Goal: Contribute content: Contribute content

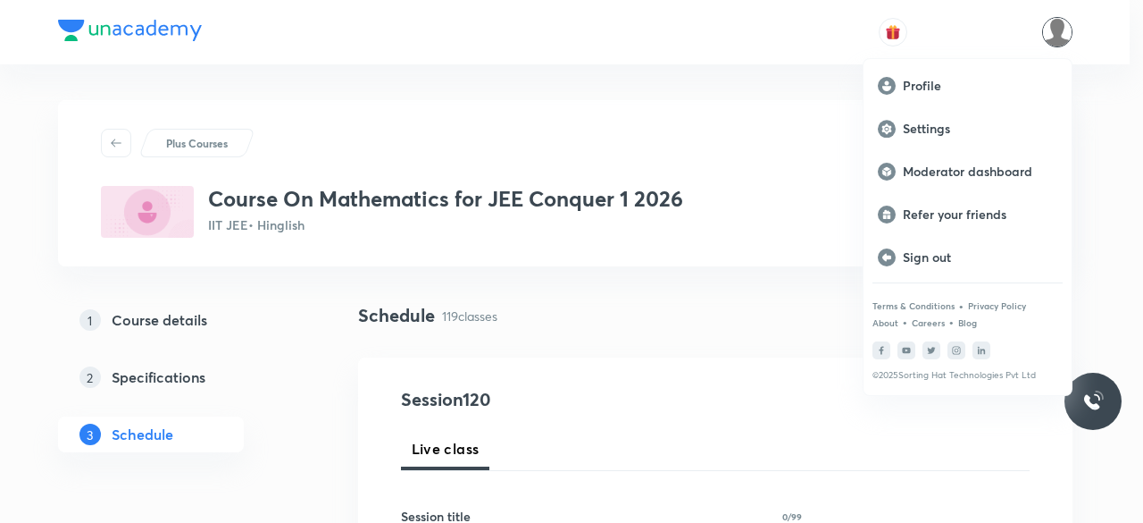
click at [1006, 167] on p "Moderator dashboard" at bounding box center [980, 171] width 155 height 16
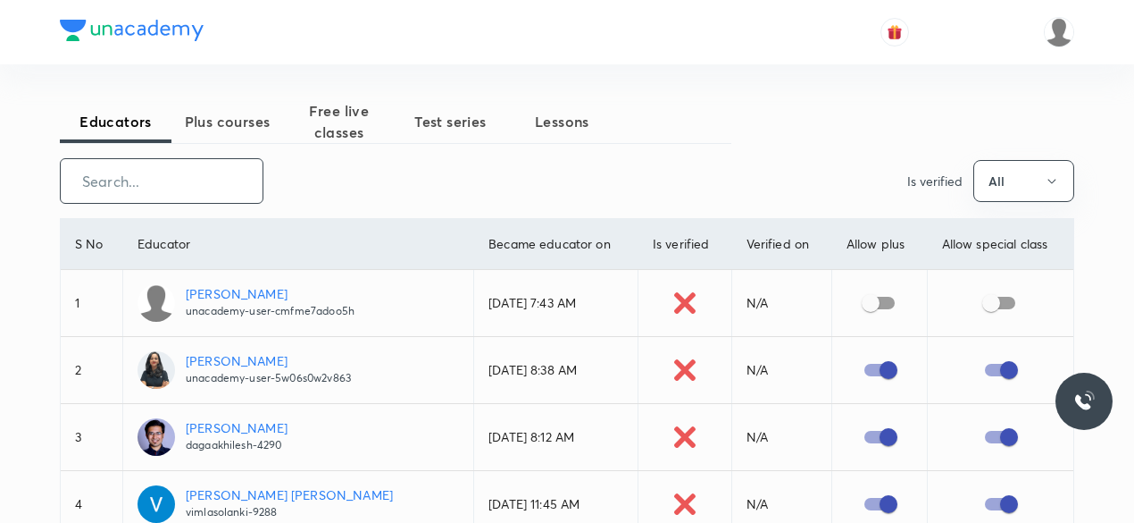
click at [177, 174] on input "text" at bounding box center [162, 181] width 202 height 46
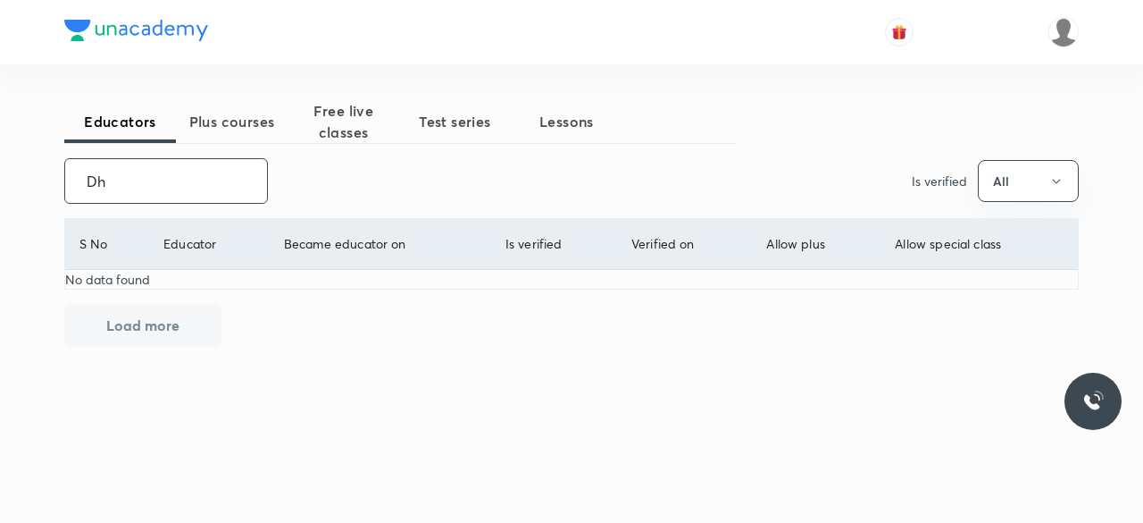
type input "D"
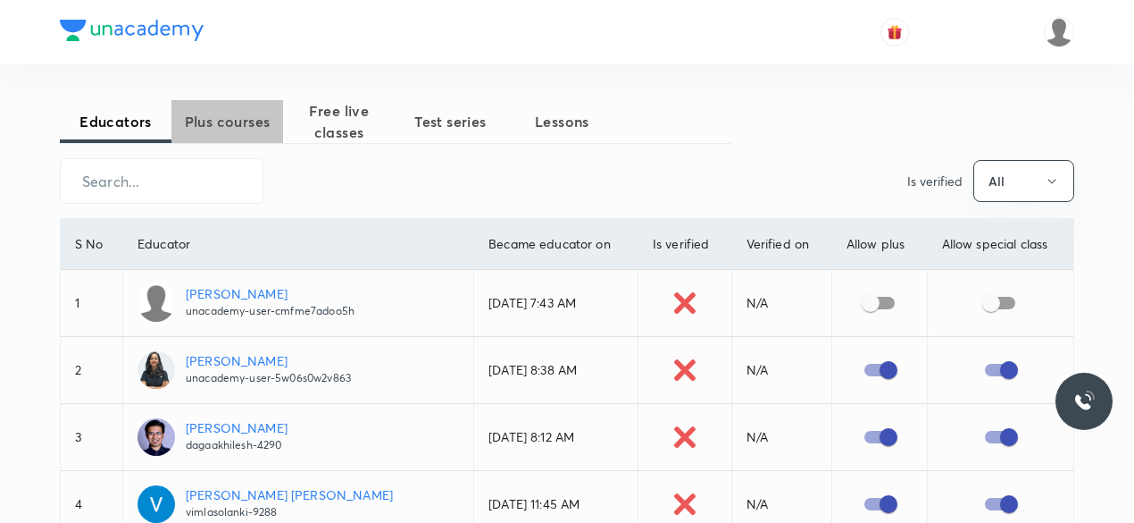
click at [257, 126] on span "Plus courses" at bounding box center [227, 121] width 112 height 21
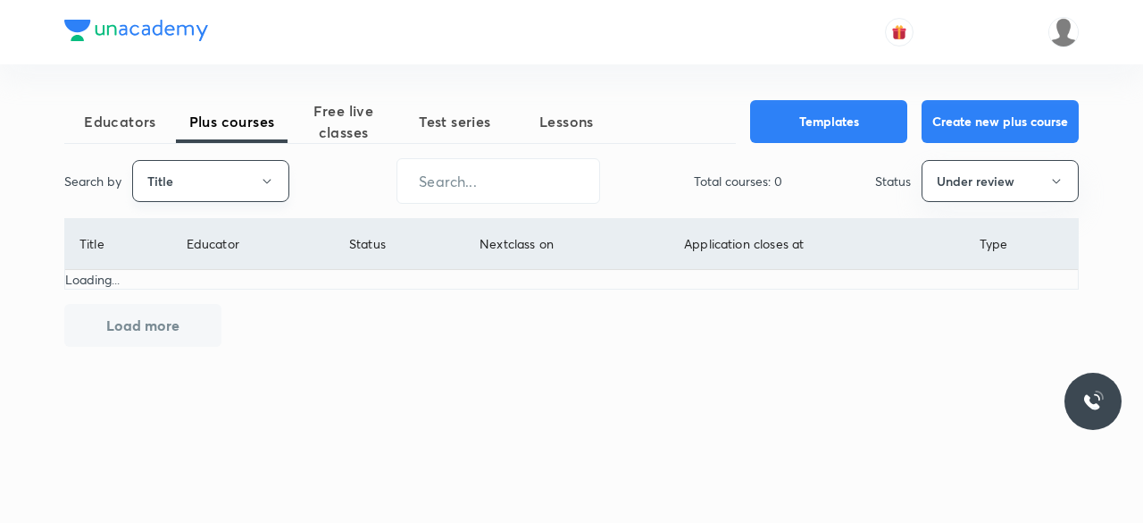
click at [272, 177] on icon "button" at bounding box center [267, 181] width 14 height 14
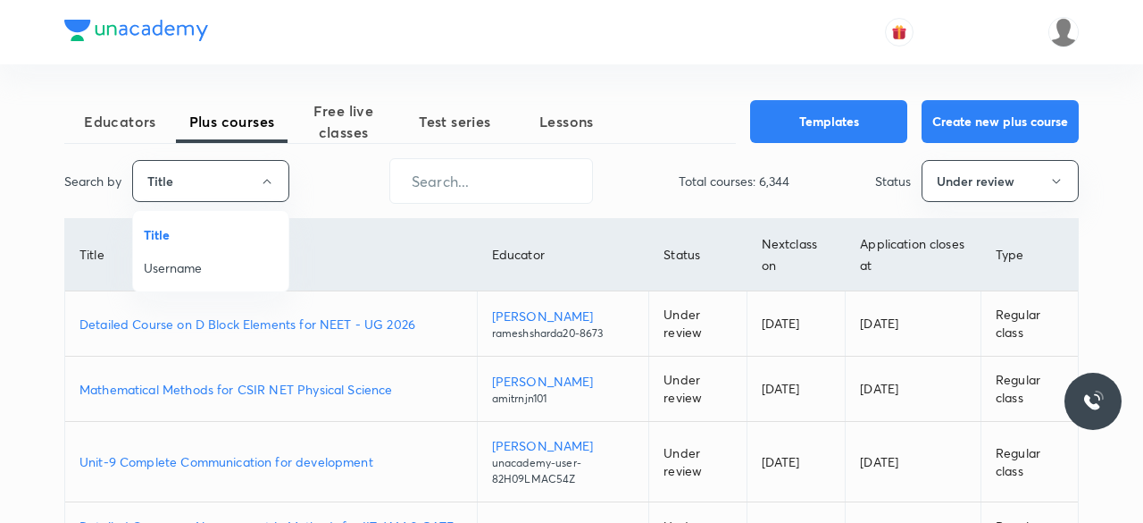
click at [199, 271] on span "Username" at bounding box center [211, 267] width 134 height 19
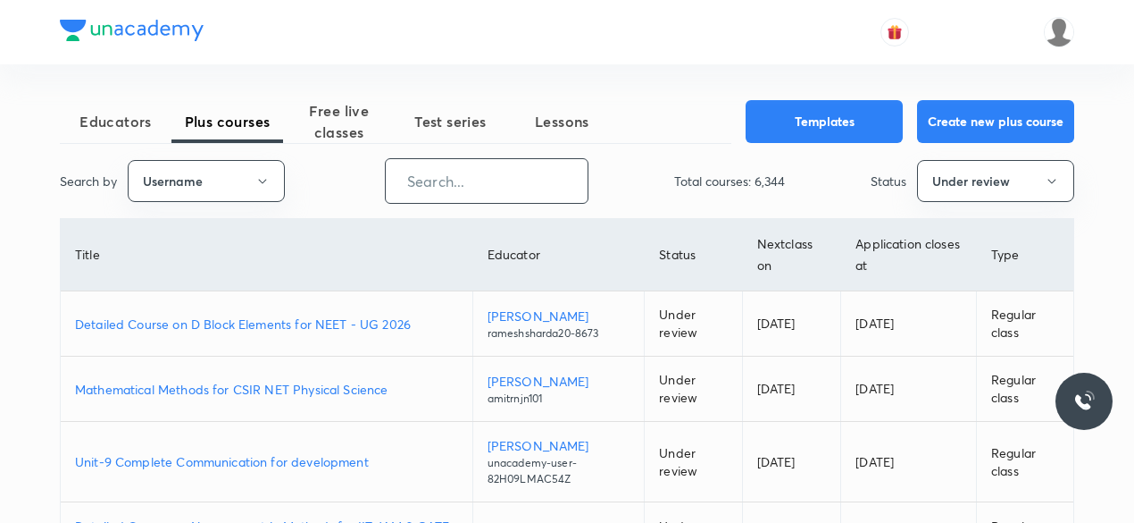
click at [453, 184] on input "text" at bounding box center [487, 181] width 202 height 46
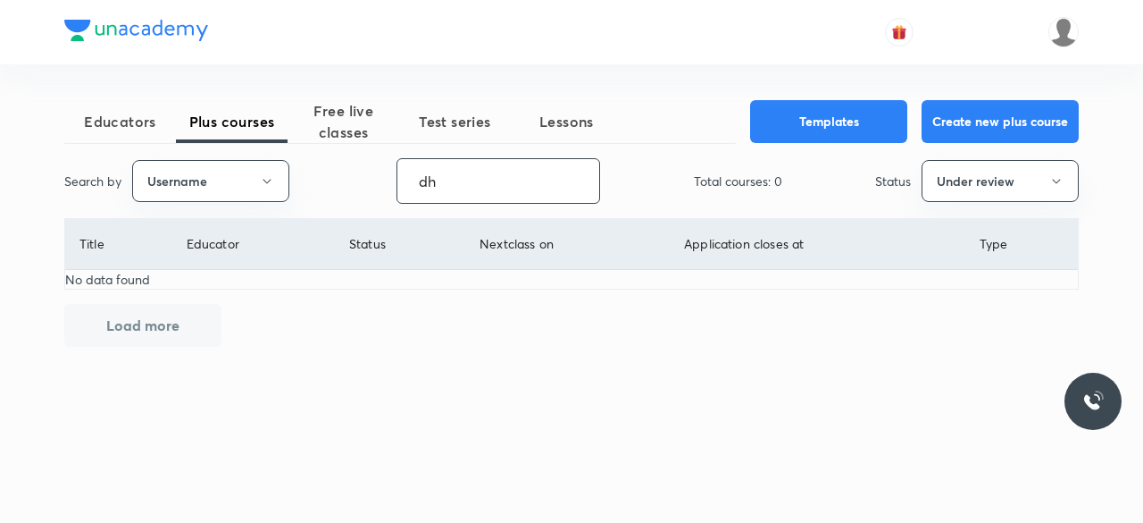
type input "d"
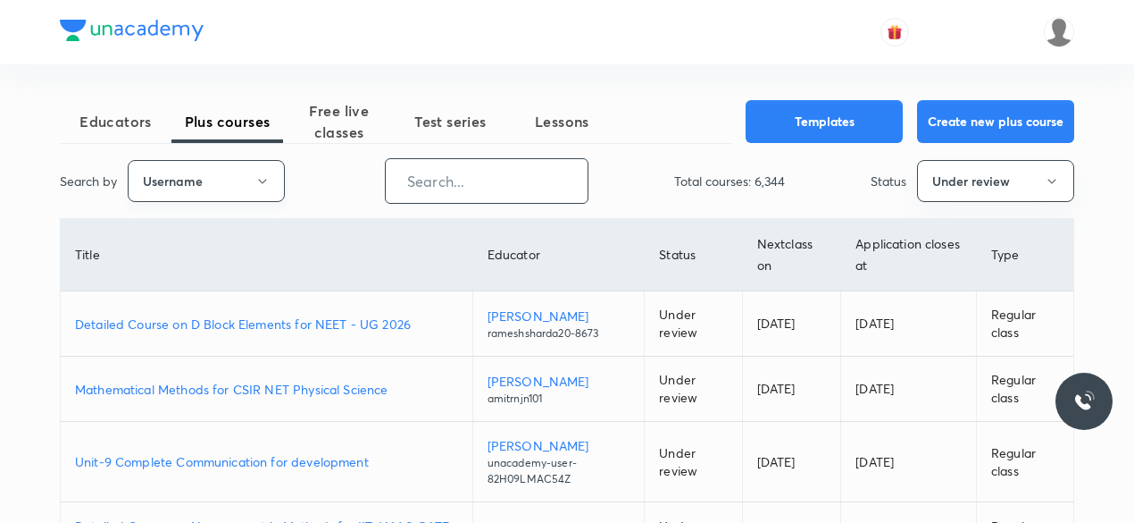
click at [261, 178] on icon "button" at bounding box center [262, 181] width 14 height 14
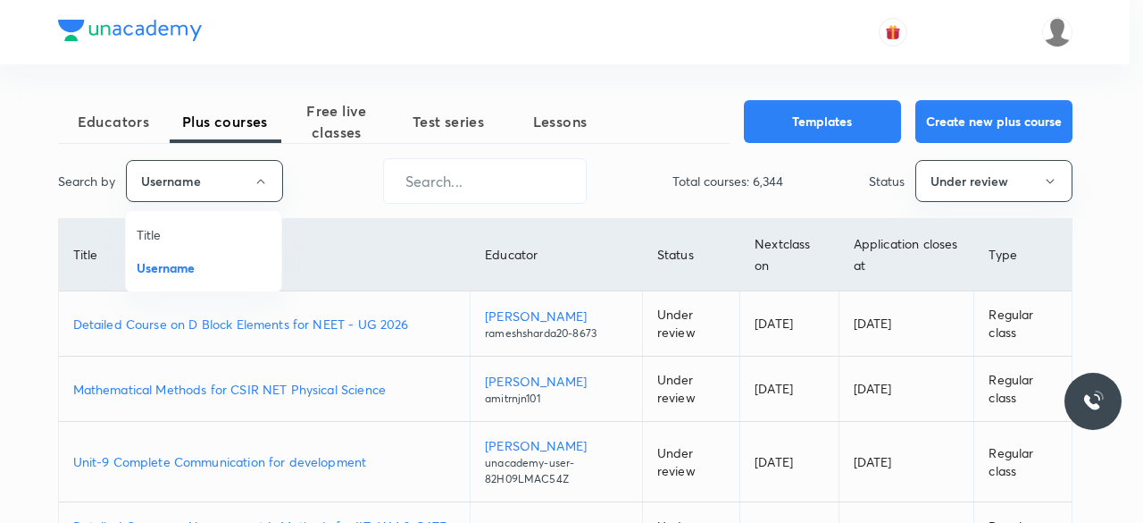
click at [169, 236] on span "Title" at bounding box center [204, 234] width 134 height 19
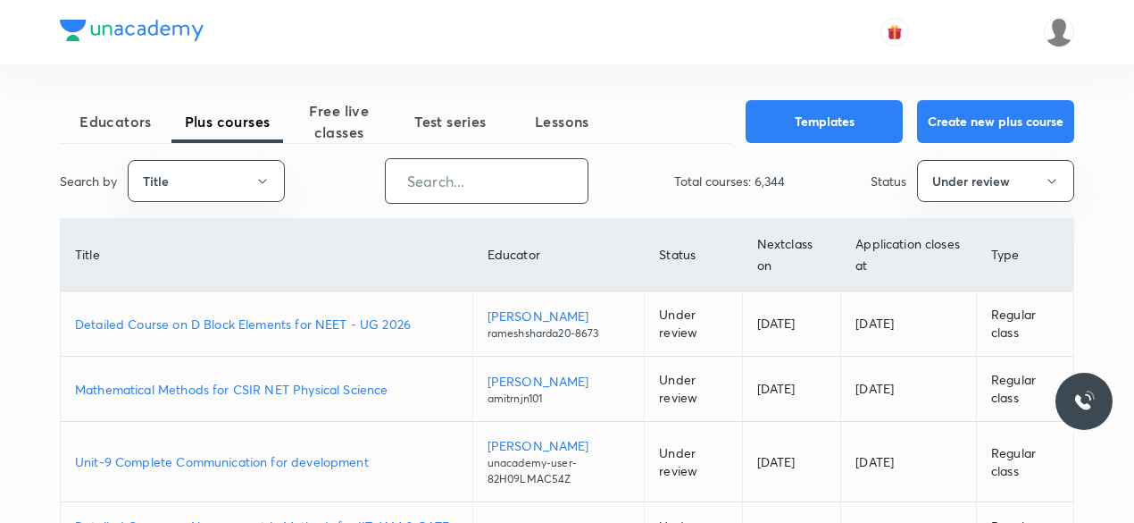
click at [406, 181] on input "text" at bounding box center [487, 181] width 202 height 46
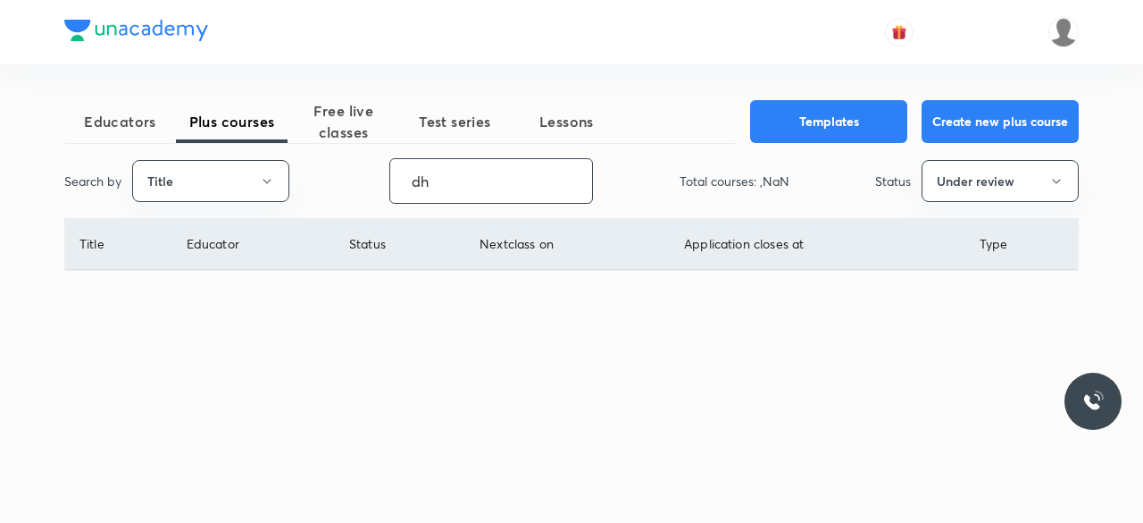
type input "d"
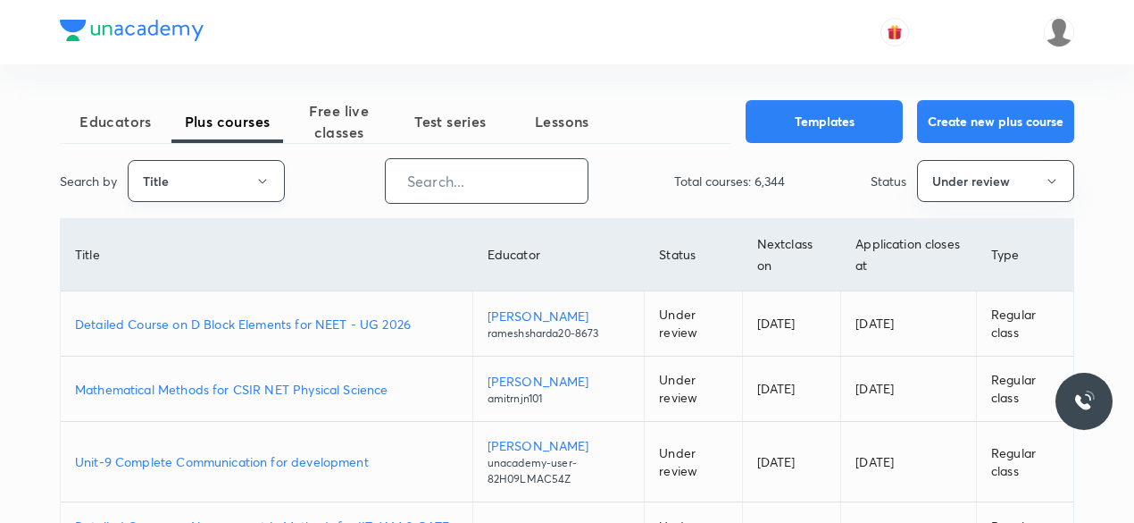
click at [265, 177] on icon "button" at bounding box center [262, 181] width 14 height 14
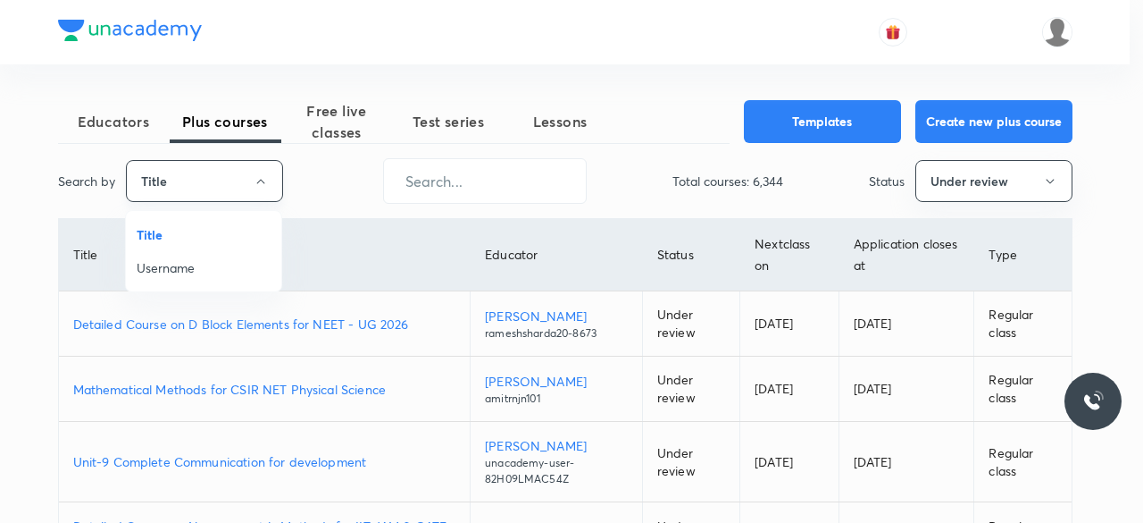
click at [265, 177] on div at bounding box center [571, 261] width 1143 height 523
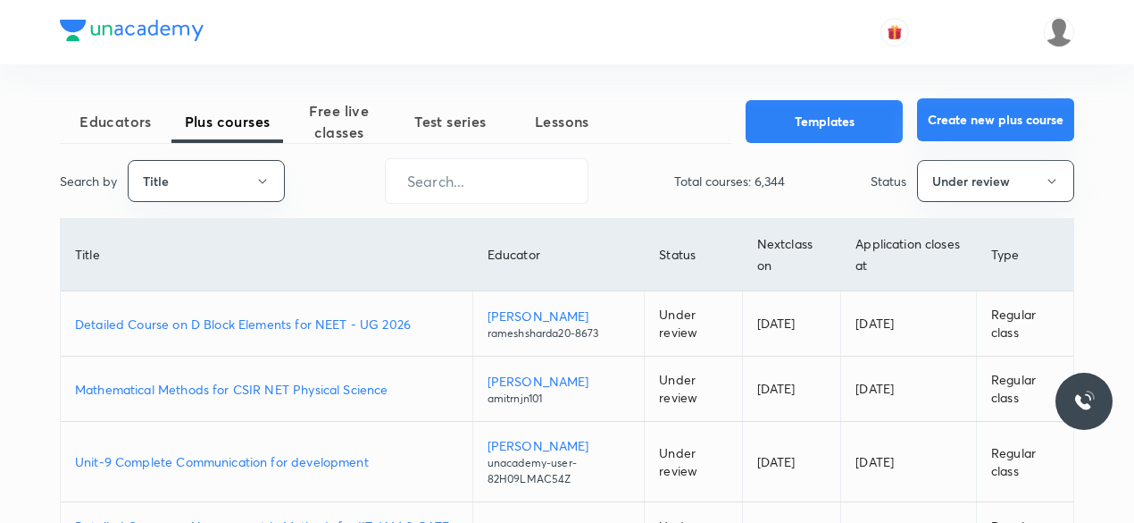
click at [999, 119] on button "Create new plus course" at bounding box center [995, 119] width 157 height 43
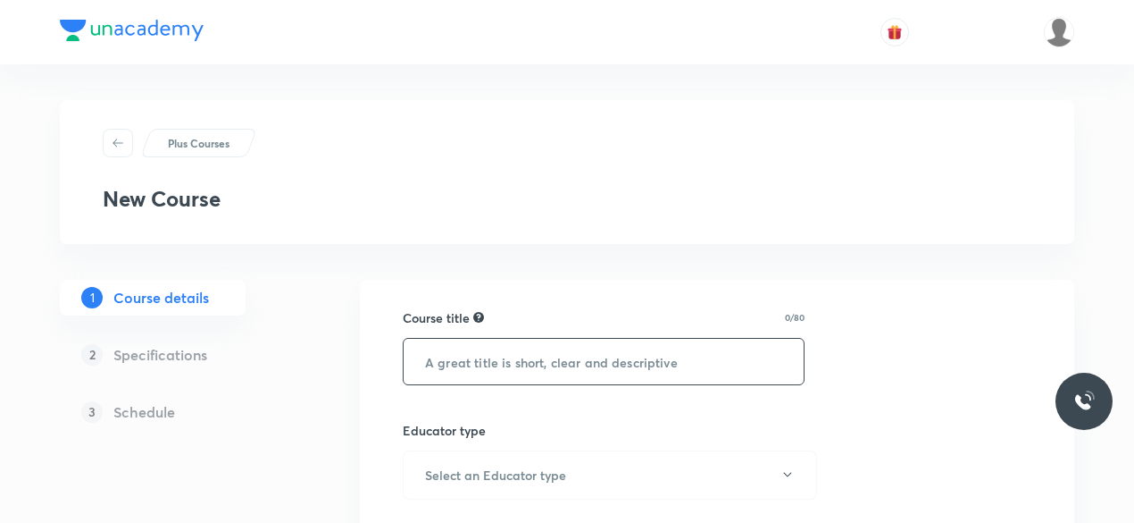
click at [492, 355] on input "text" at bounding box center [604, 362] width 400 height 46
paste input "Course On Physics for NEET Growth 1 2027"
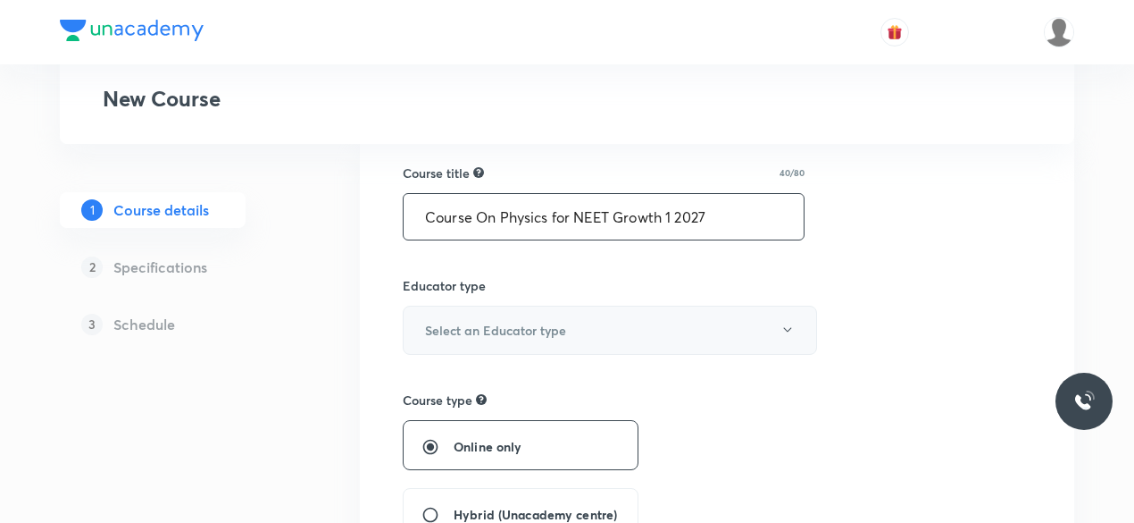
scroll to position [146, 0]
type input "Course On Physics for NEET Growth 1 2027"
click at [487, 330] on h6 "Select an Educator type" at bounding box center [495, 328] width 141 height 19
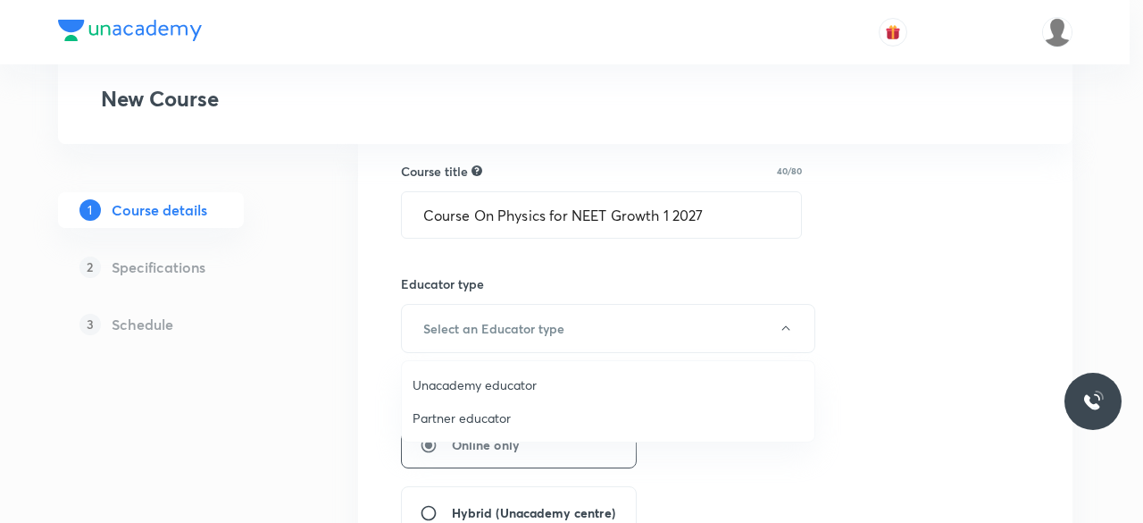
click at [502, 389] on span "Unacademy educator" at bounding box center [608, 384] width 391 height 19
radio input "false"
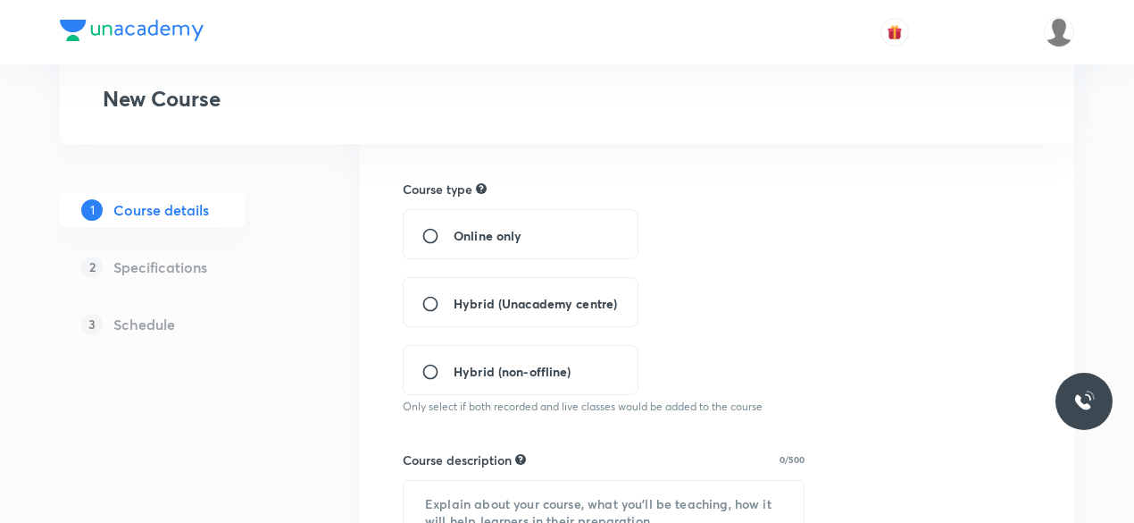
click at [540, 306] on span "Hybrid (Unacademy centre)" at bounding box center [535, 303] width 163 height 19
click at [454, 306] on input "Hybrid (Unacademy centre)" at bounding box center [438, 304] width 32 height 18
radio input "true"
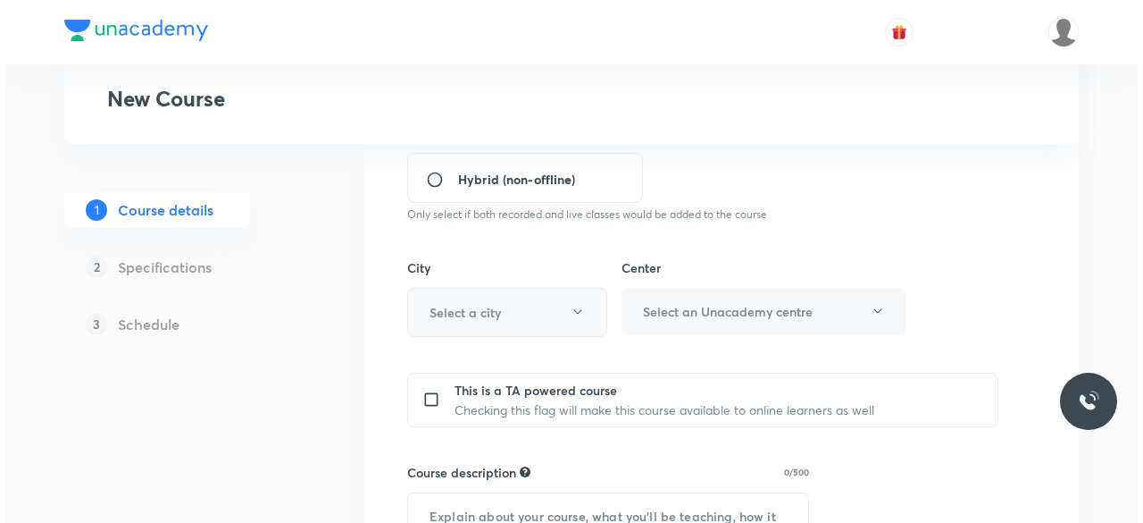
scroll to position [550, 0]
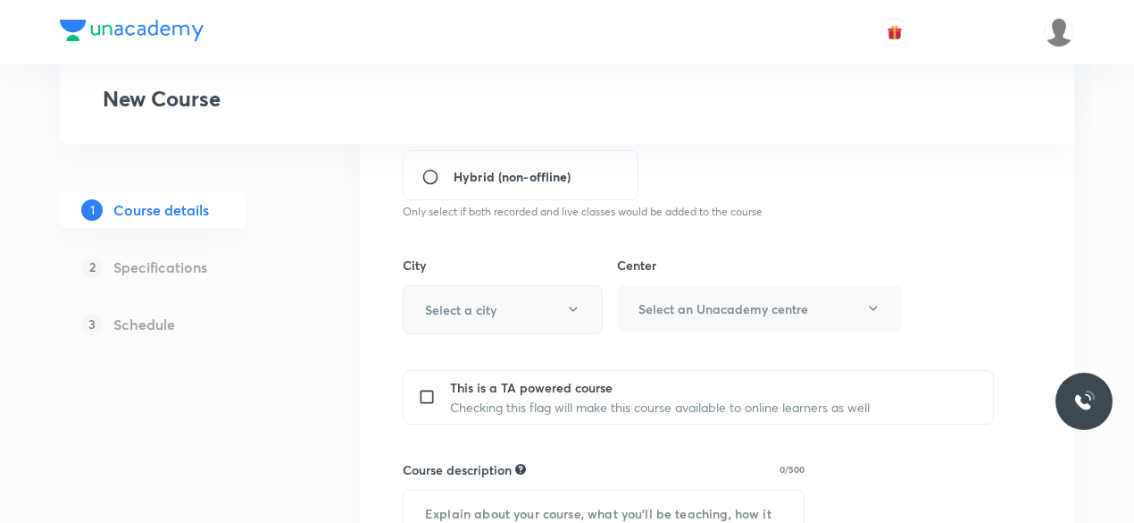
click at [570, 309] on icon "button" at bounding box center [573, 309] width 14 height 14
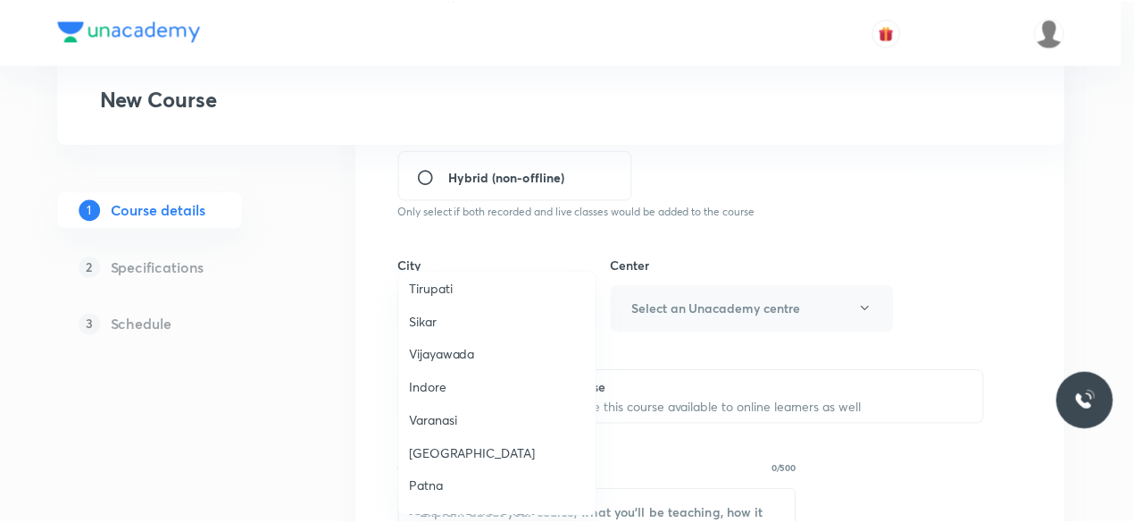
scroll to position [1348, 0]
click at [460, 444] on span "Lucknow" at bounding box center [501, 453] width 177 height 19
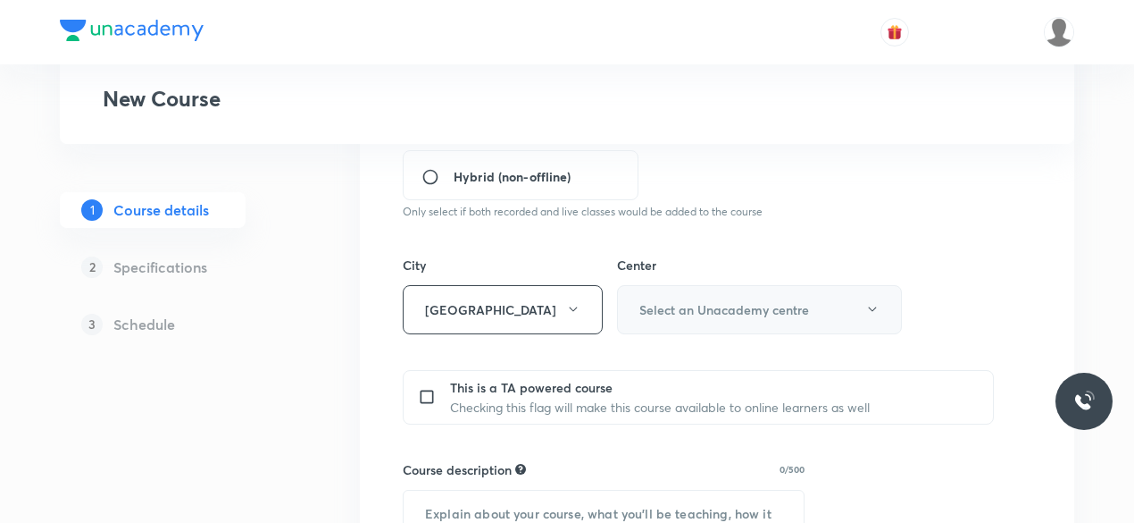
click at [825, 305] on button "Select an Unacademy centre" at bounding box center [759, 309] width 285 height 49
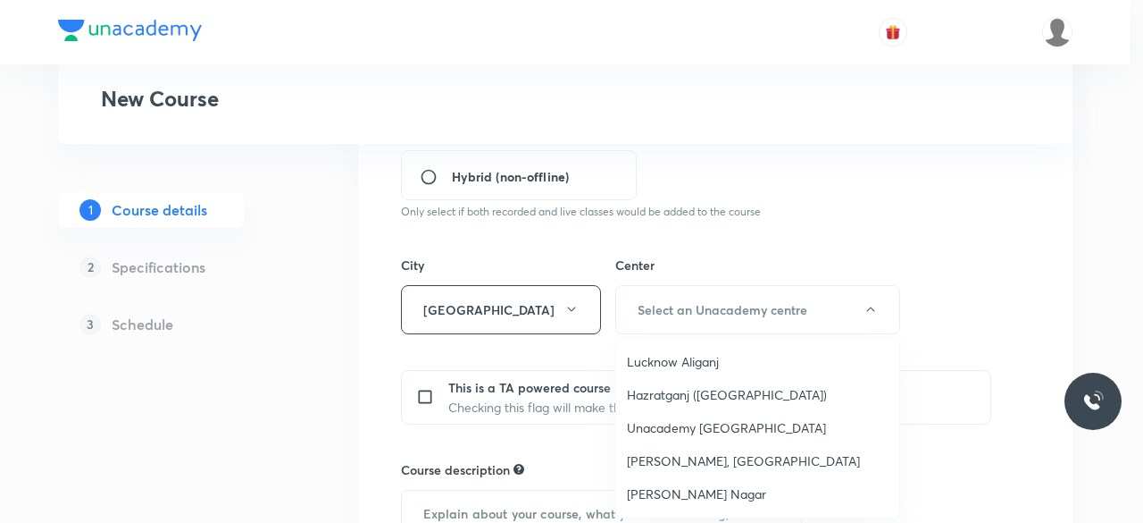
click at [706, 355] on span "Lucknow Aliganj" at bounding box center [758, 361] width 262 height 19
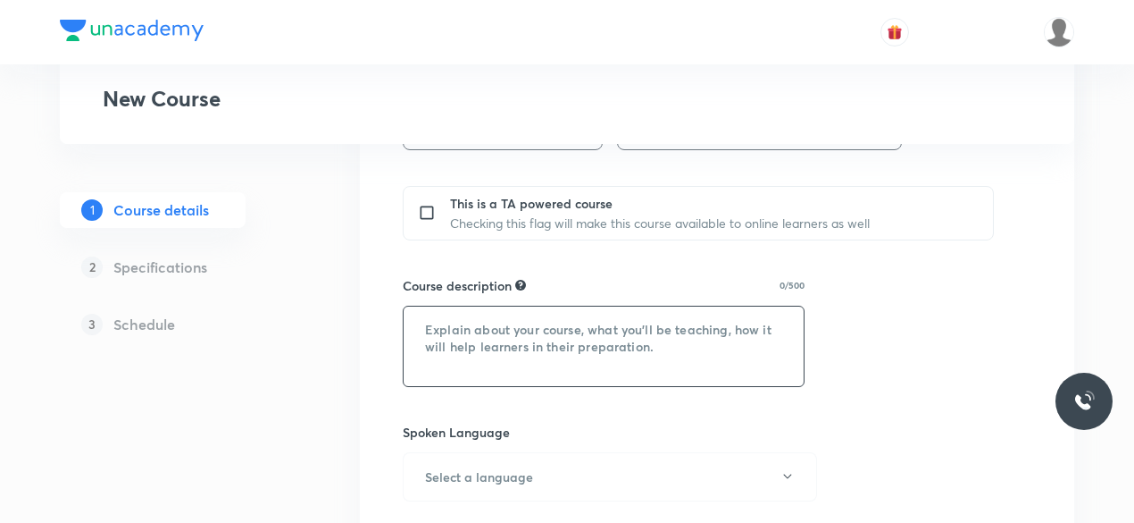
scroll to position [745, 0]
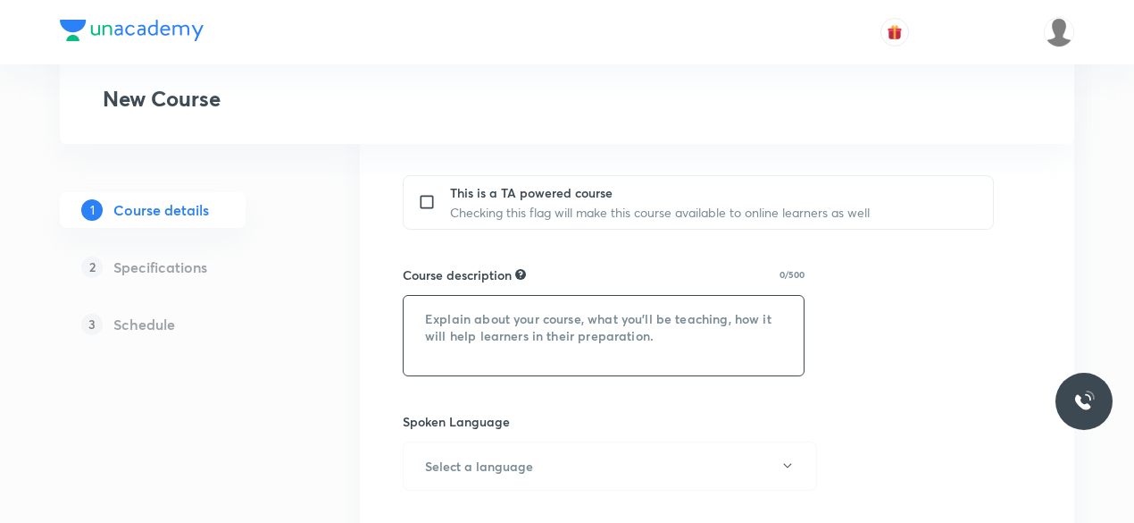
click at [440, 322] on textarea at bounding box center [604, 335] width 400 height 79
paste textarea ""In this course, Rahul Jain will provide in-depth knowledge of Physics. The cou…"
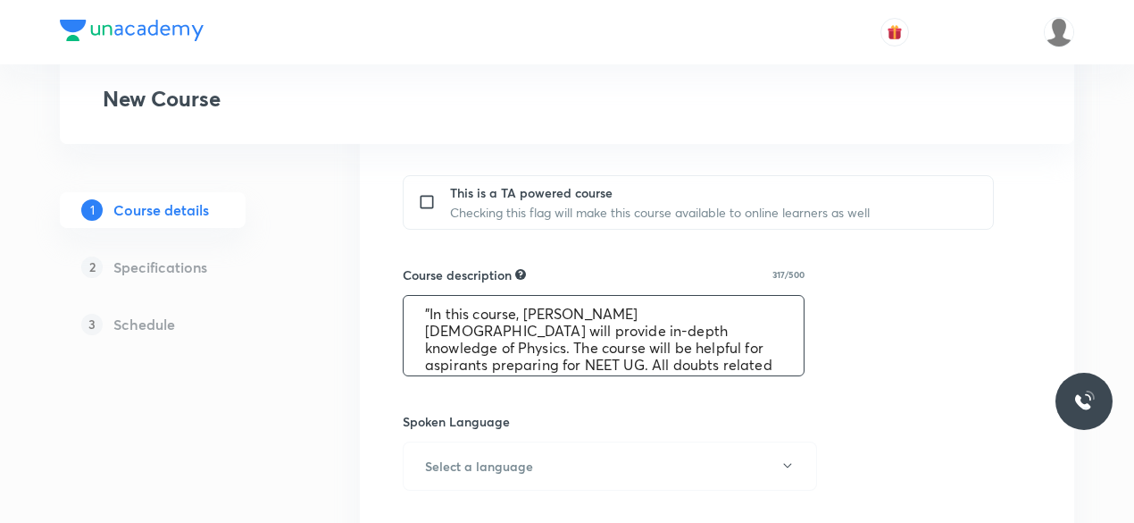
scroll to position [0, 0]
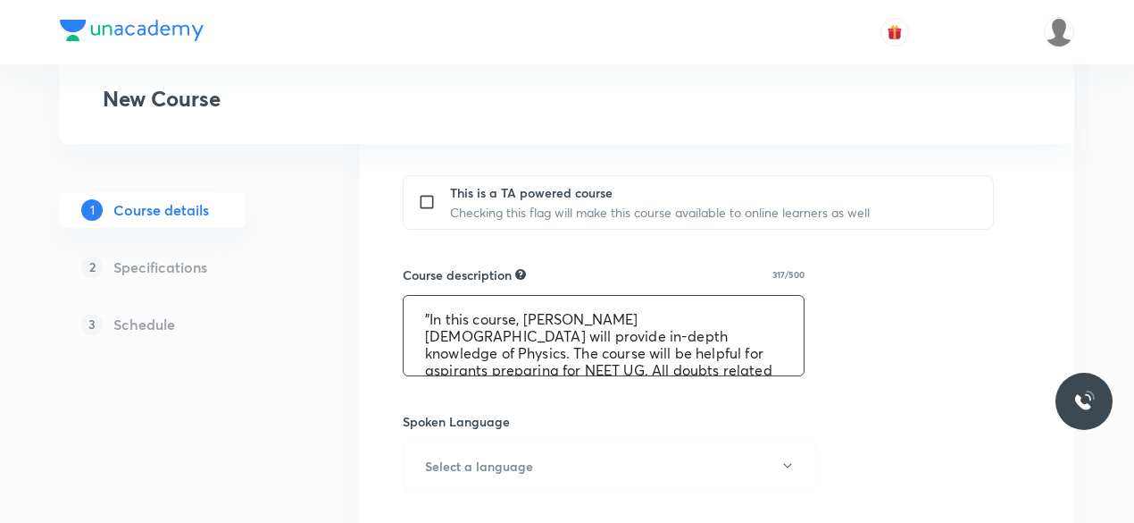
drag, startPoint x: 525, startPoint y: 316, endPoint x: 594, endPoint y: 315, distance: 68.8
click at [594, 315] on textarea ""In this course, Rahul Jain will provide in-depth knowledge of Physics. The cou…" at bounding box center [604, 335] width 400 height 79
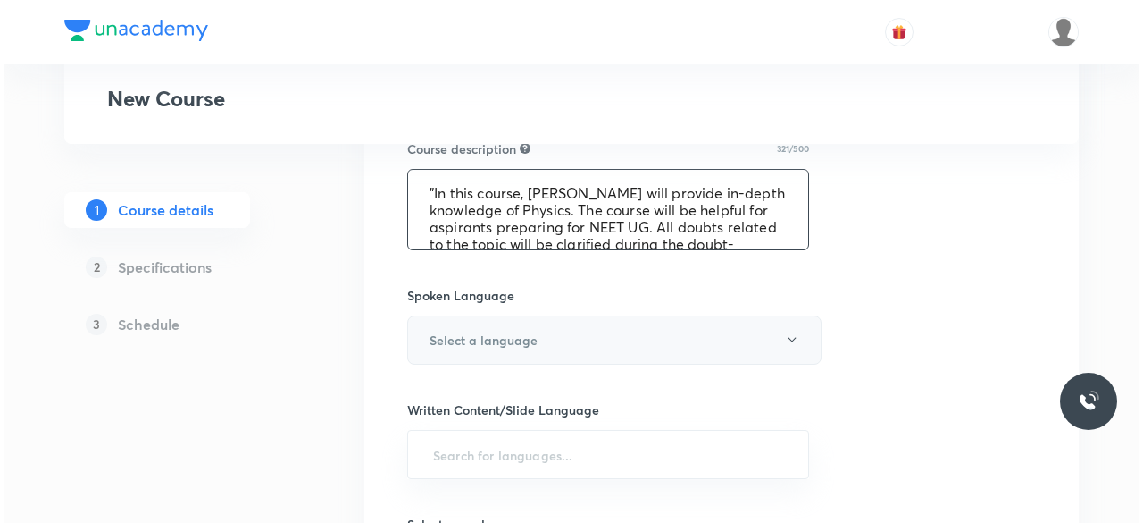
scroll to position [872, 0]
type textarea ""In this course, Dheeraj shukla will provide in-depth knowledge of Physics. The…"
click at [578, 344] on button "Select a language" at bounding box center [610, 338] width 414 height 49
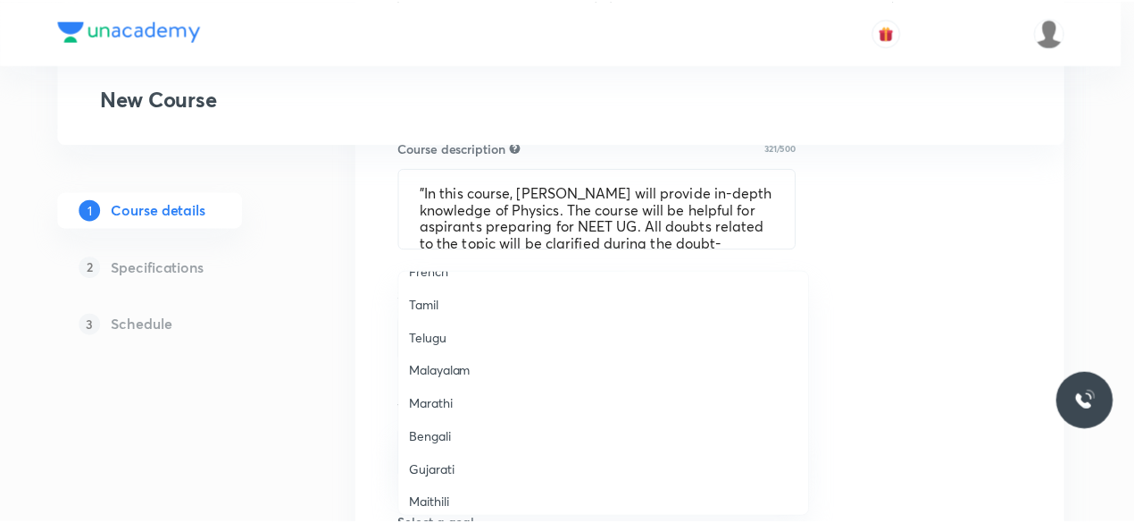
scroll to position [529, 0]
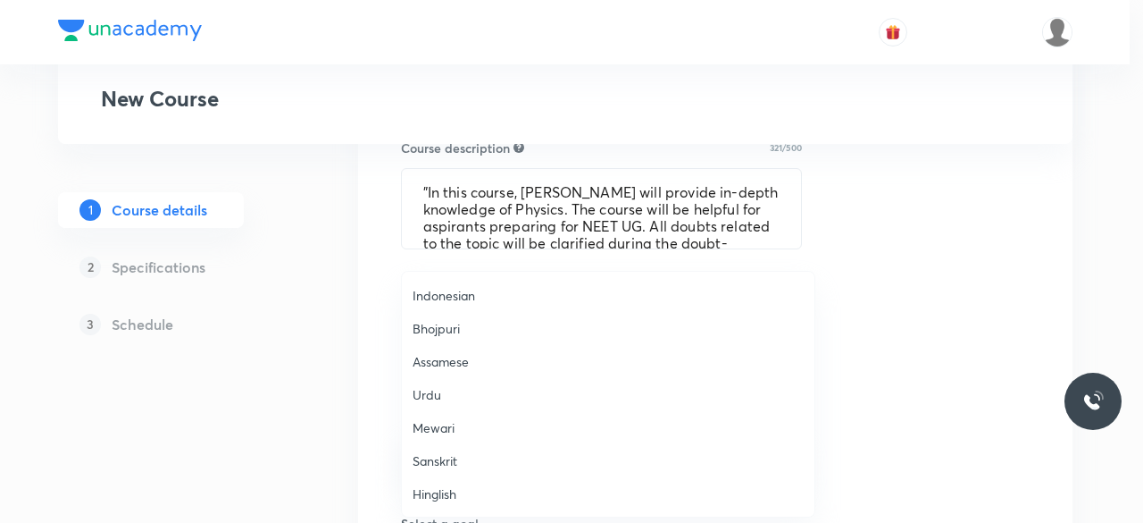
click at [456, 496] on span "Hinglish" at bounding box center [608, 493] width 391 height 19
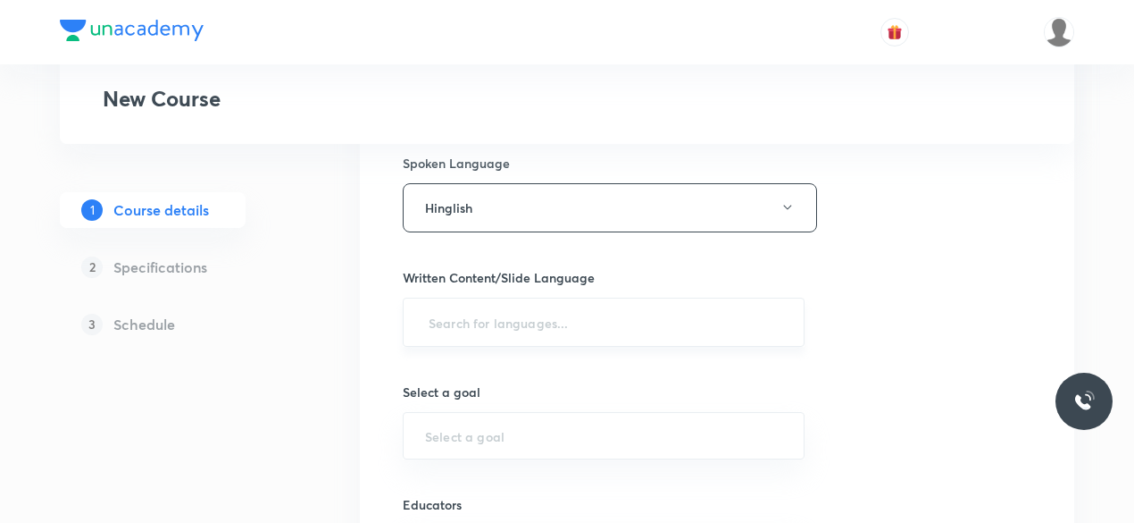
scroll to position [1005, 0]
click at [436, 317] on input "text" at bounding box center [603, 320] width 357 height 33
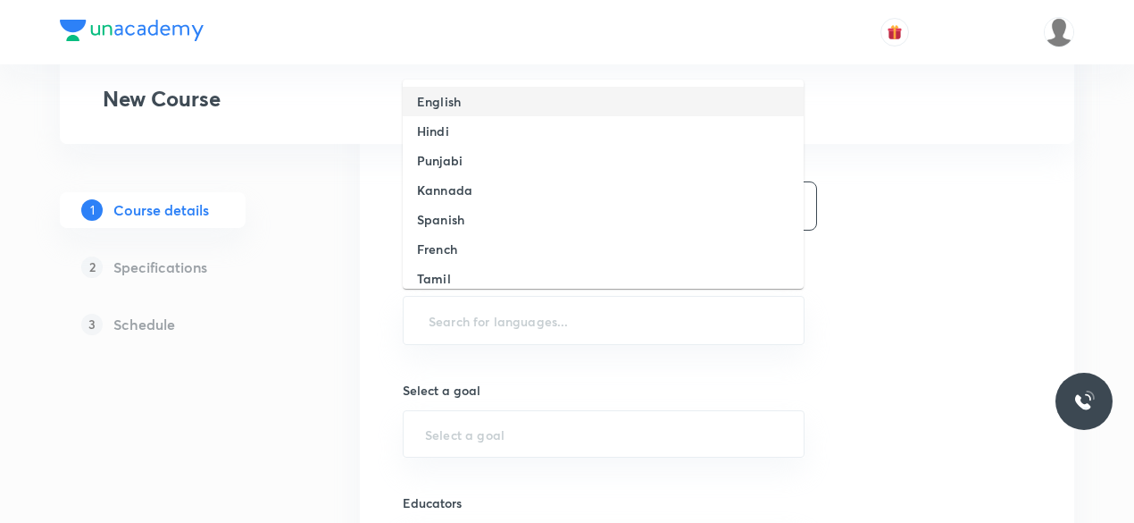
click at [454, 100] on h6 "English" at bounding box center [439, 101] width 44 height 19
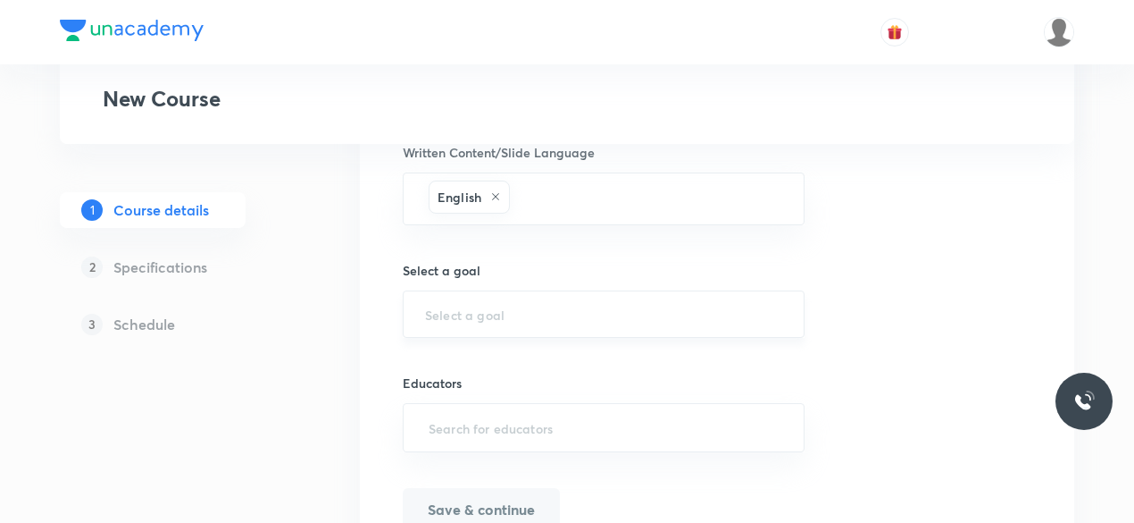
scroll to position [1130, 0]
click at [470, 312] on input "text" at bounding box center [603, 312] width 357 height 17
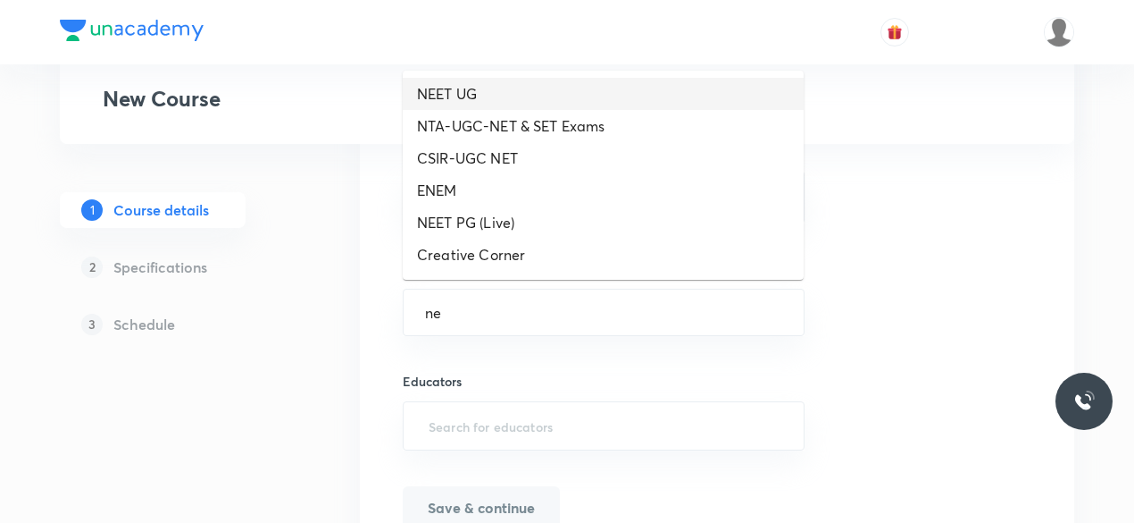
click at [465, 104] on li "NEET UG" at bounding box center [603, 94] width 401 height 32
type input "NEET UG"
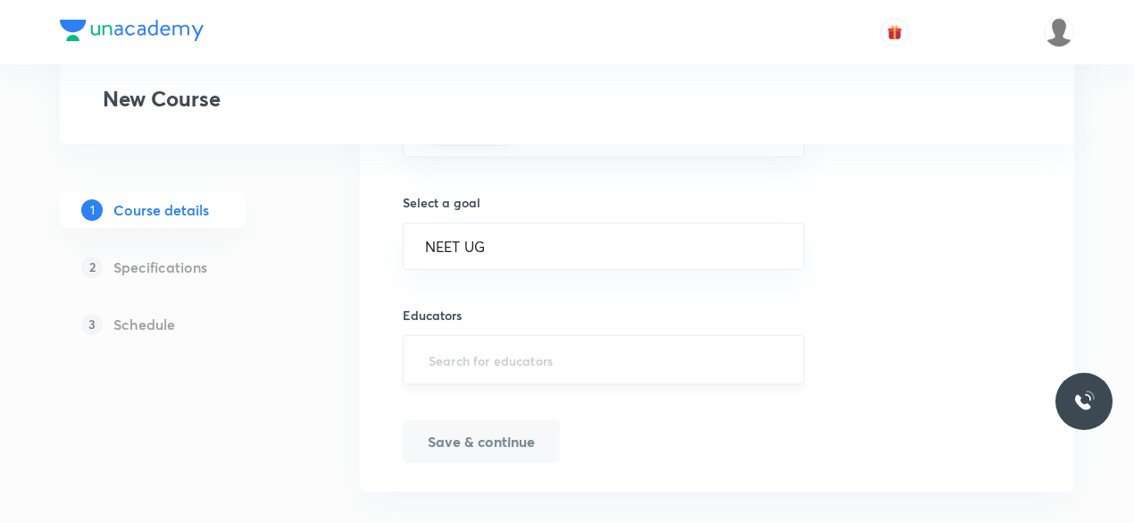
scroll to position [1215, 0]
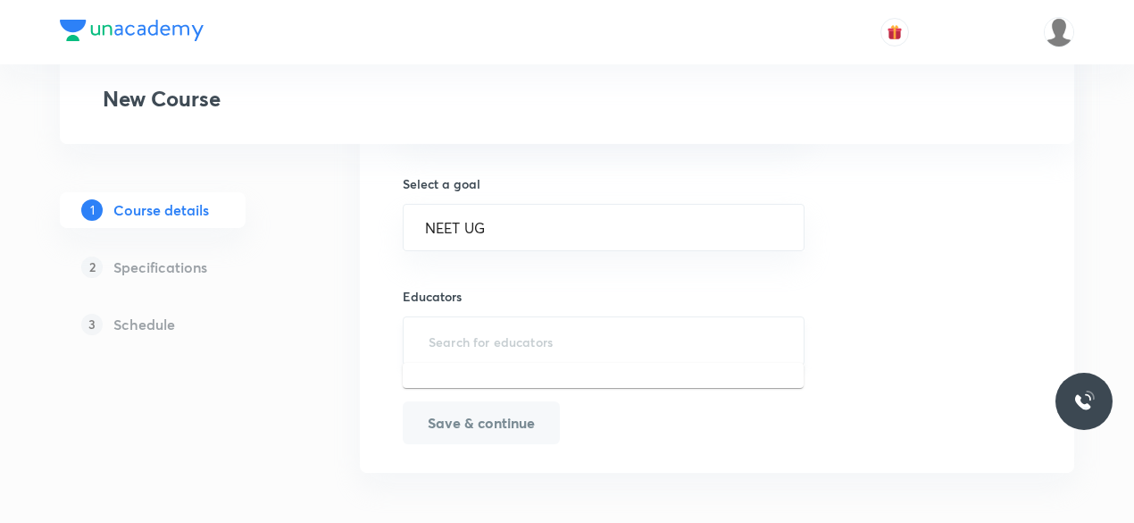
click at [469, 327] on input "text" at bounding box center [603, 340] width 357 height 33
paste input "unacademy-user-WGAGD835SPU4"
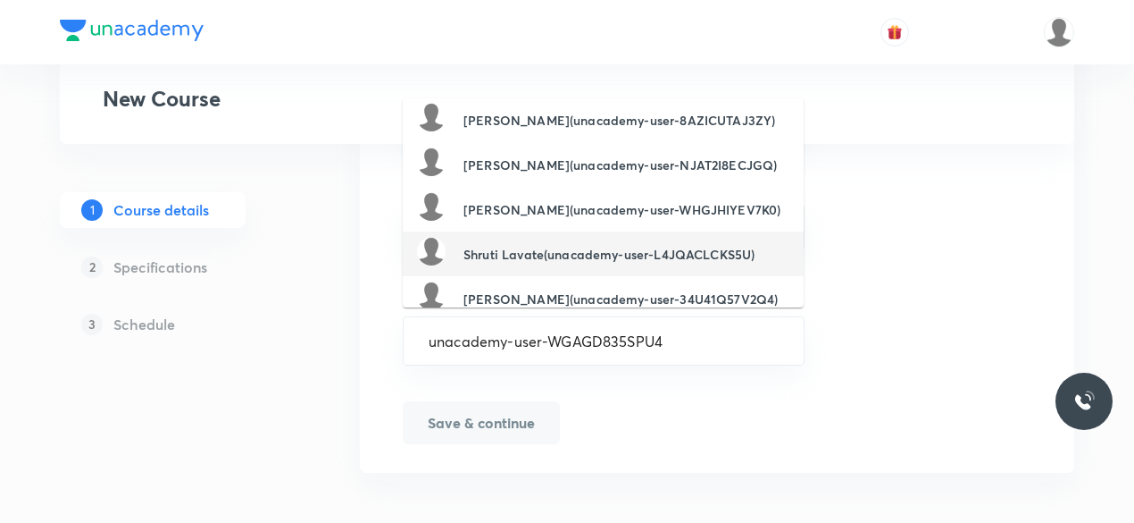
scroll to position [0, 0]
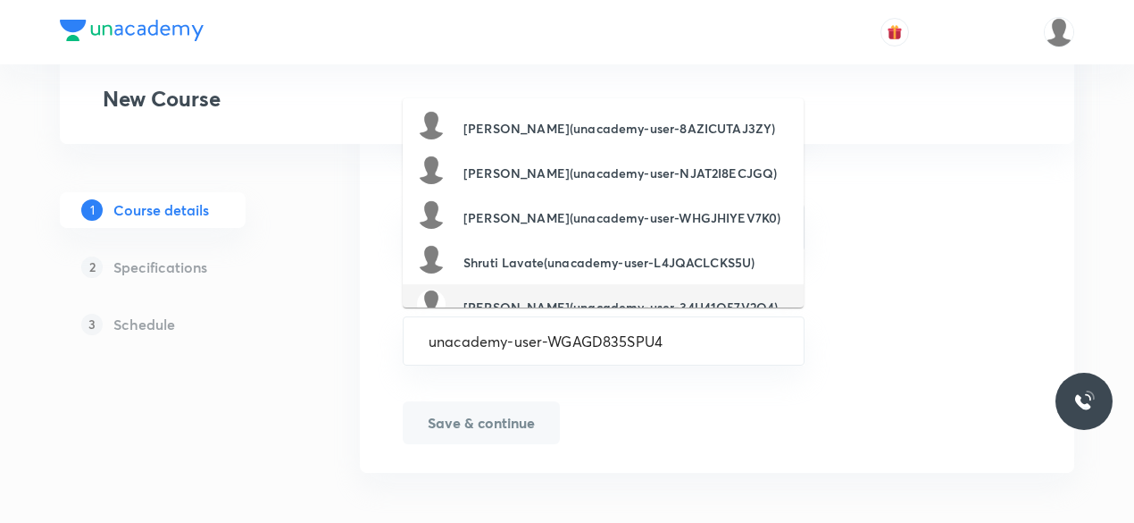
type input "unacademy-user-WGAGD835SPU4"
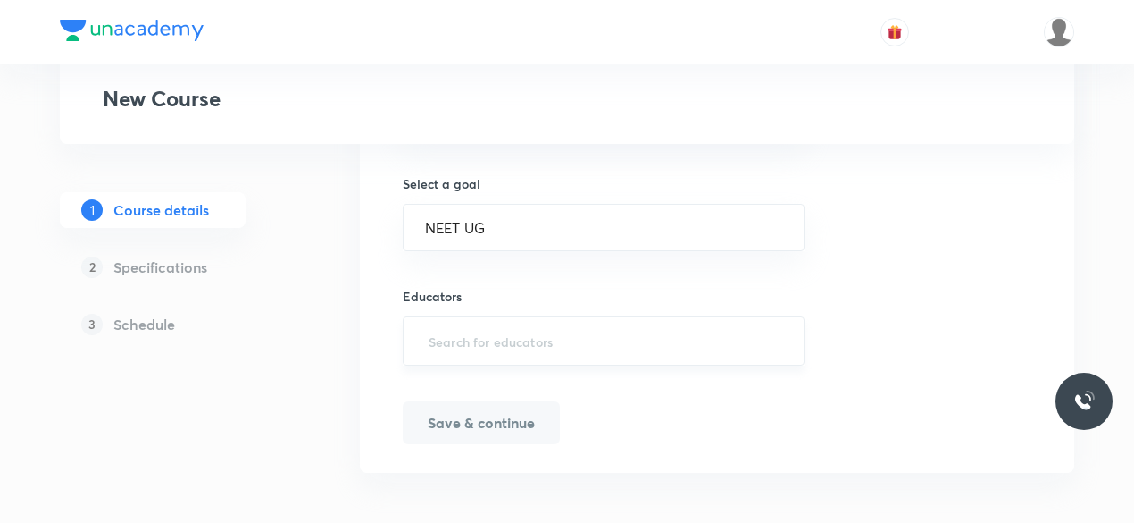
click at [604, 339] on input "text" at bounding box center [603, 340] width 357 height 33
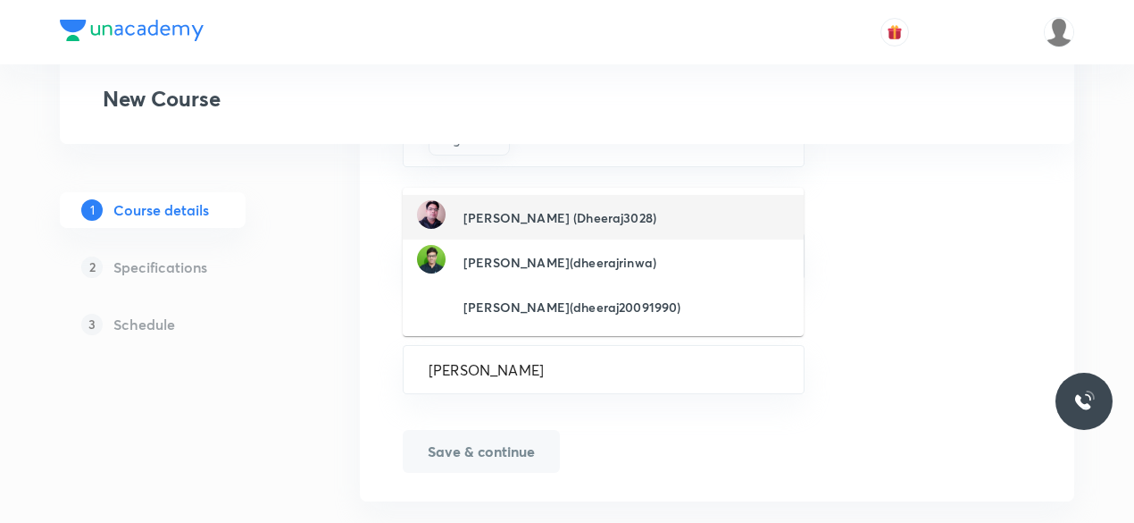
scroll to position [1181, 0]
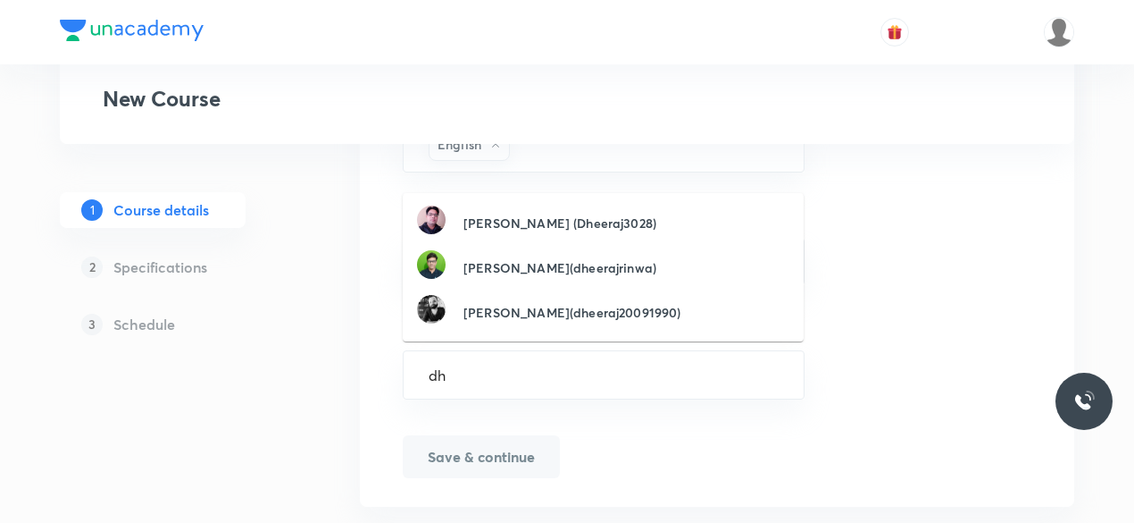
type input "d"
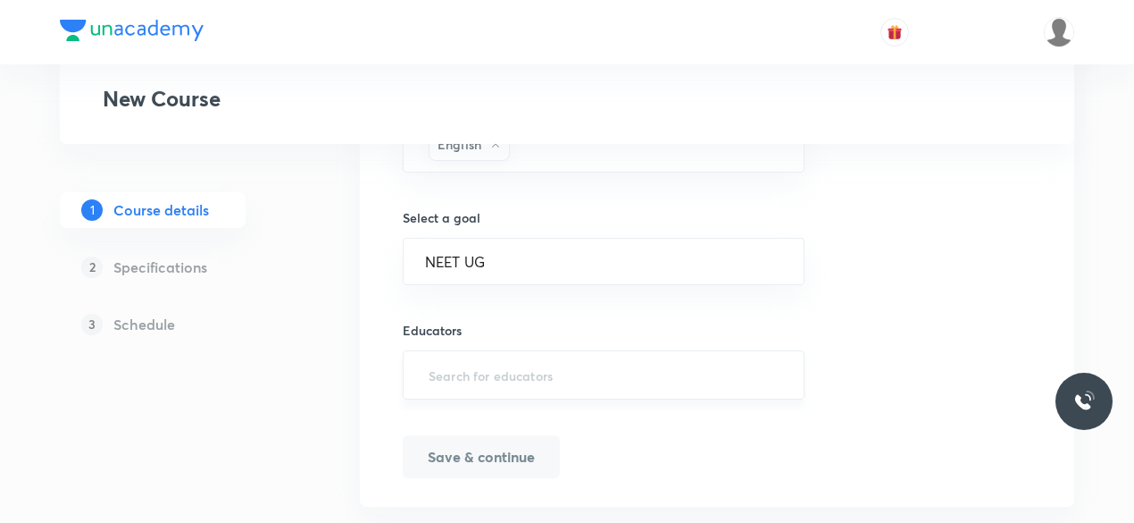
paste input "CMFME7ADOO5H"
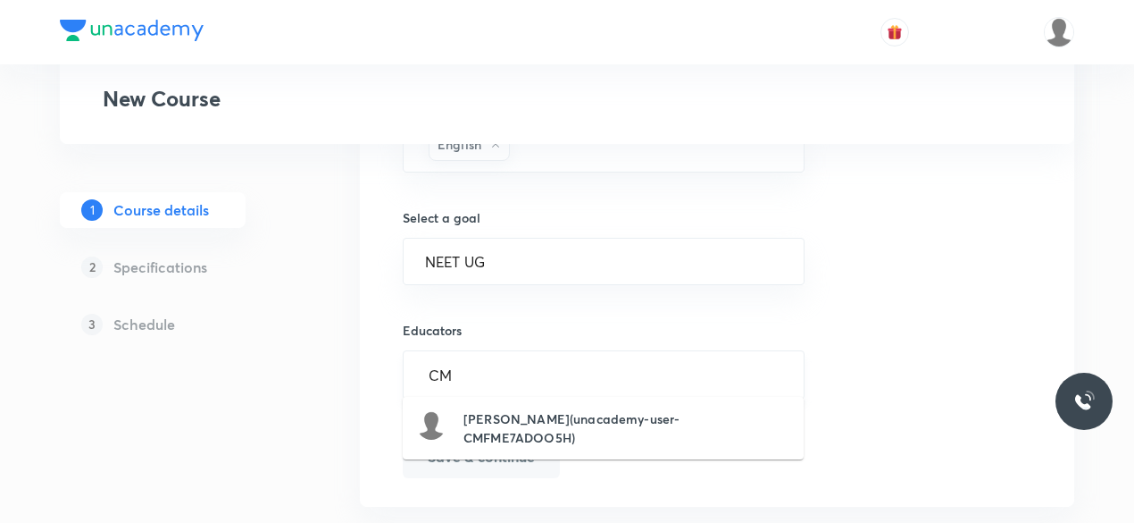
type input "C"
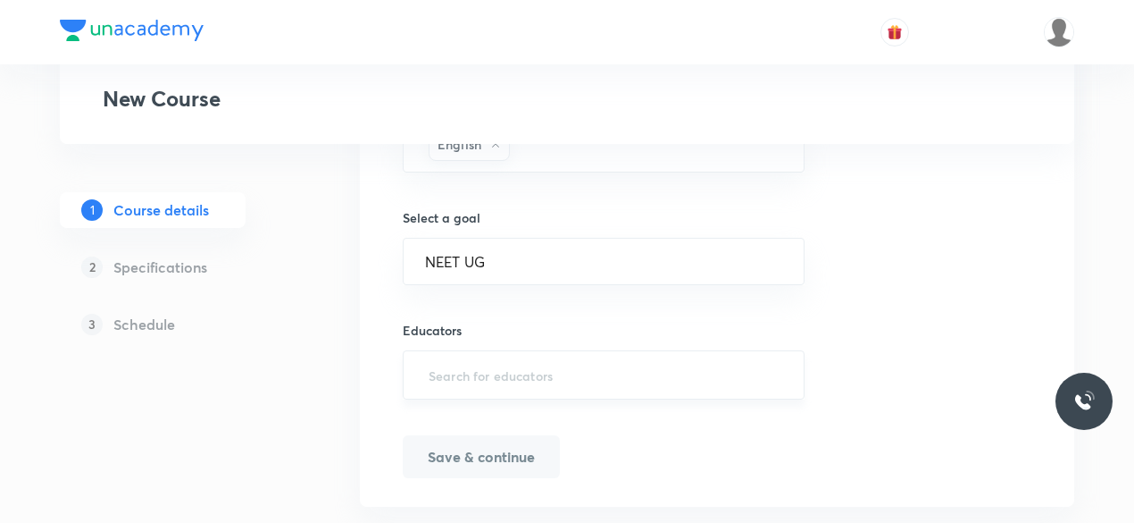
paste input "WGAGD835SPU4"
type input "WGAGD835SPU4"
click at [611, 366] on input "WGAGD835SPU4" at bounding box center [603, 371] width 357 height 33
paste input "WGAGD835SPU4"
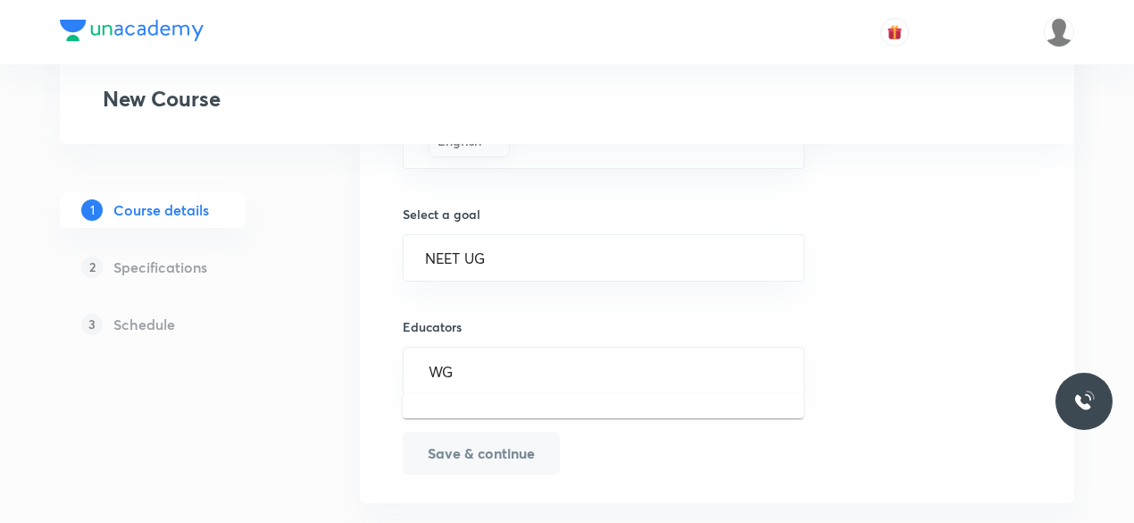
type input "W"
paste input "unacademy-user-WGAGD835SPU4"
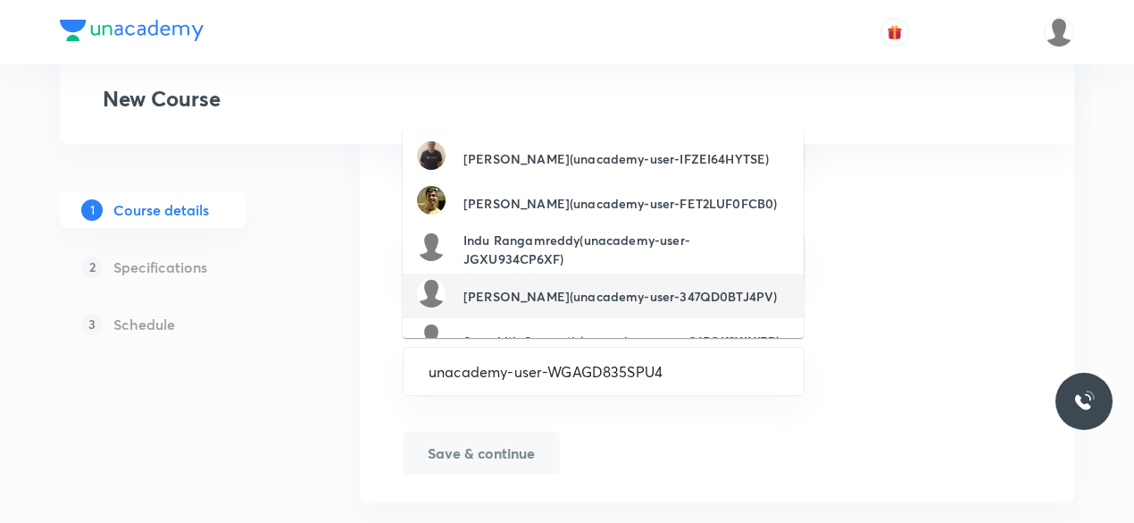
scroll to position [0, 0]
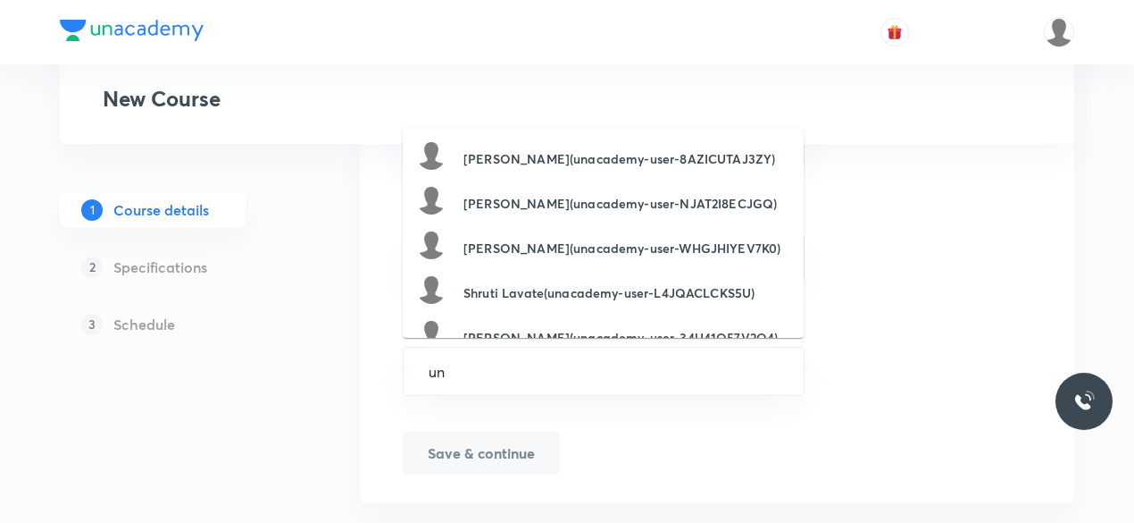
type input "u"
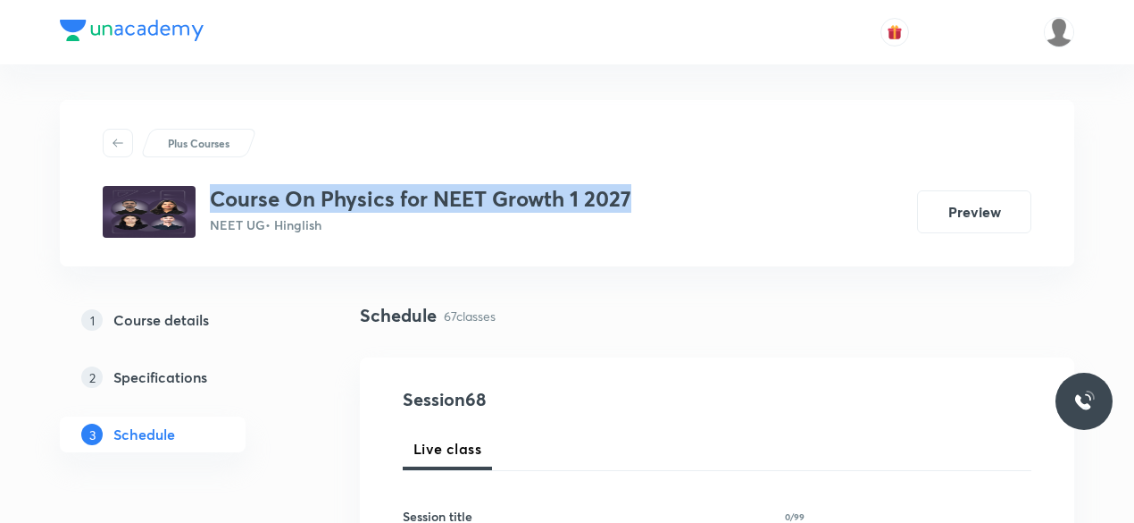
click at [633, 201] on div "Course On Physics for NEET Growth 1 2027 NEET UG • Hinglish Preview" at bounding box center [567, 212] width 929 height 52
click at [197, 328] on h5 "Course details" at bounding box center [161, 319] width 96 height 21
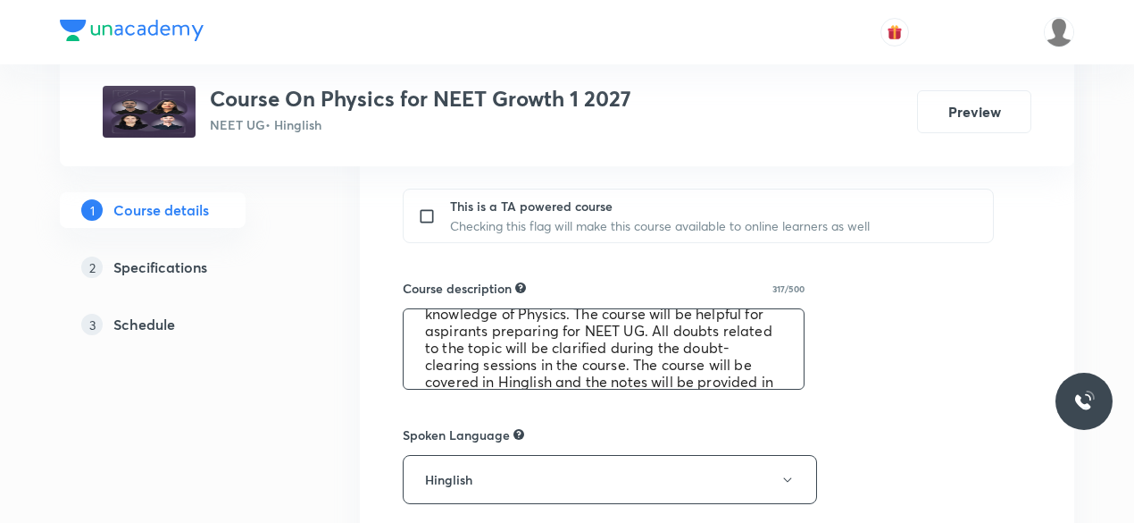
scroll to position [68, 0]
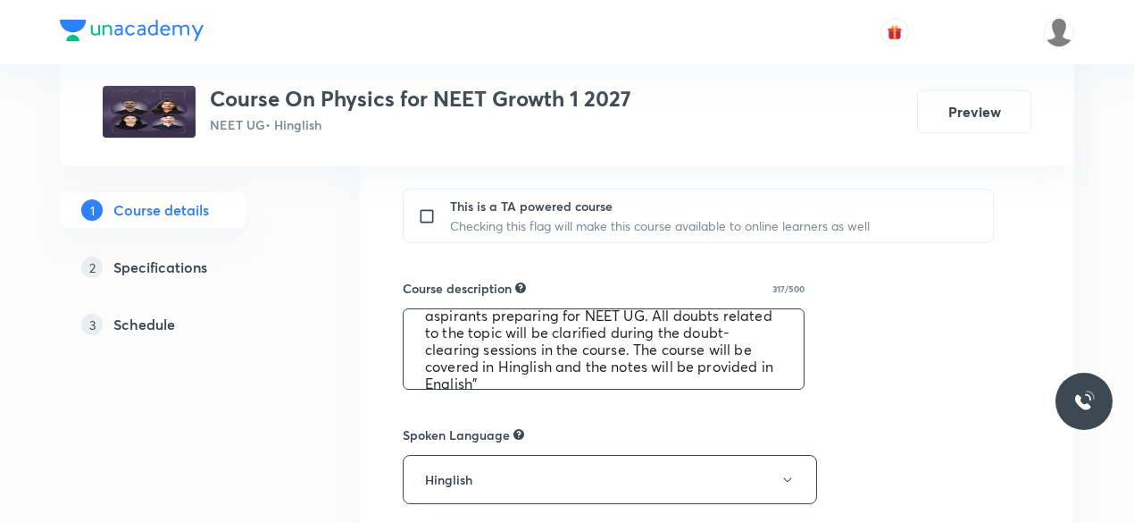
drag, startPoint x: 422, startPoint y: 327, endPoint x: 707, endPoint y: 382, distance: 290.3
click at [707, 382] on textarea ""In this course, Rahul Jain will provide in-depth knowledge of Physics. The cou…" at bounding box center [604, 348] width 400 height 79
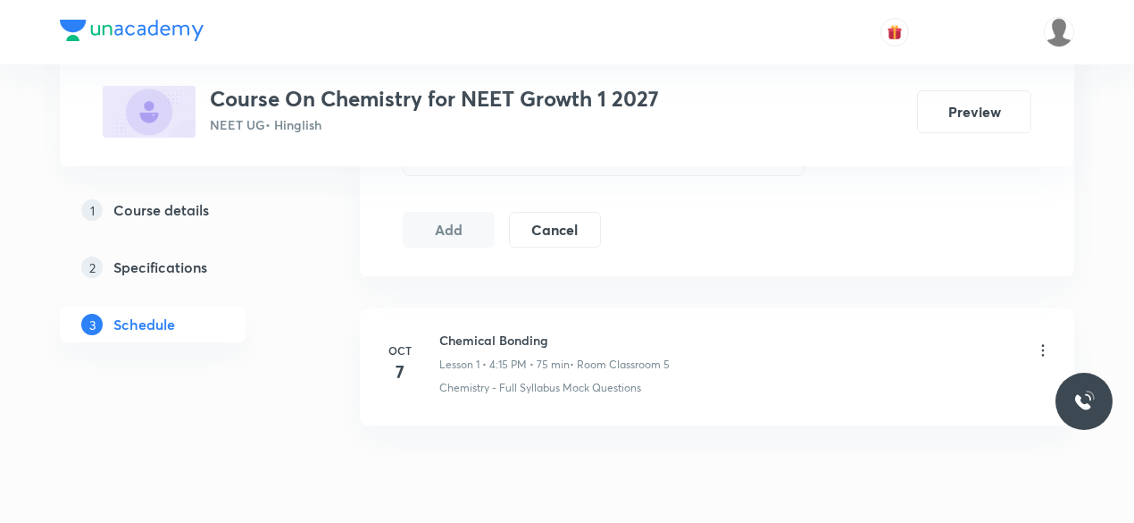
scroll to position [967, 0]
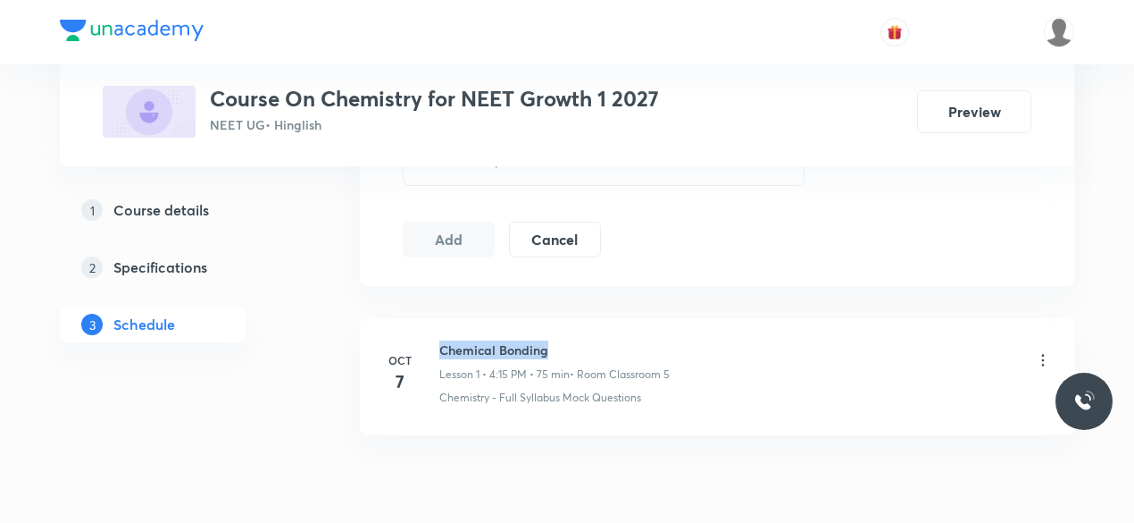
drag, startPoint x: 441, startPoint y: 346, endPoint x: 546, endPoint y: 346, distance: 104.5
click at [546, 346] on h6 "Chemical Bonding" at bounding box center [554, 349] width 230 height 19
copy h6 "Chemical Bonding"
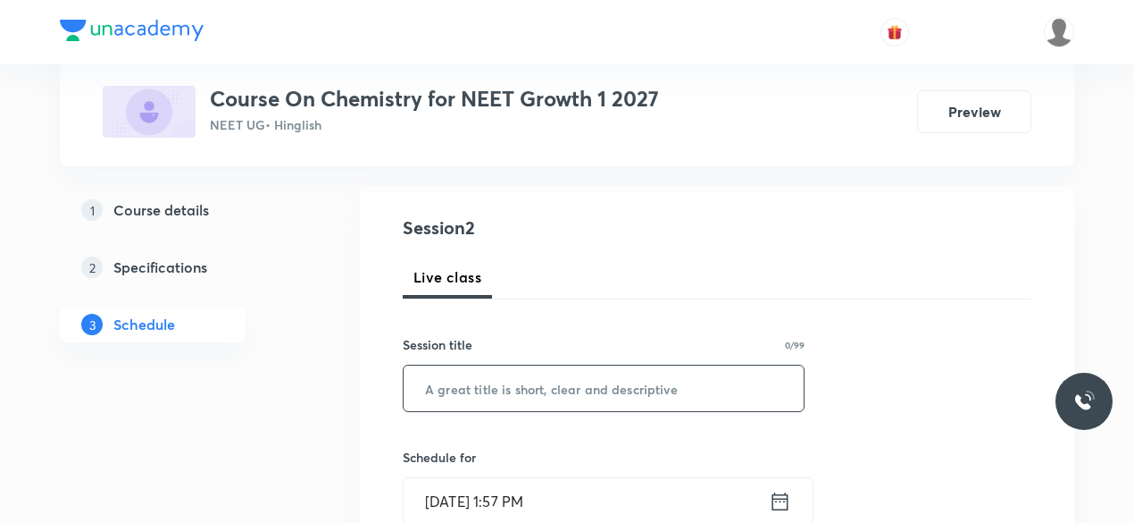
scroll to position [188, 0]
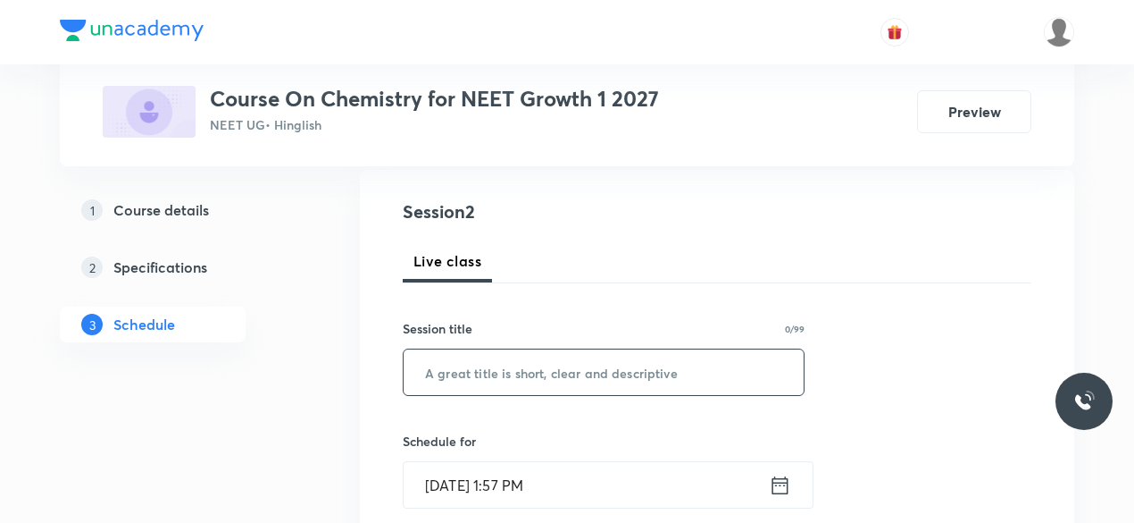
click at [531, 372] on input "text" at bounding box center [604, 372] width 400 height 46
paste input "Chemical Bonding"
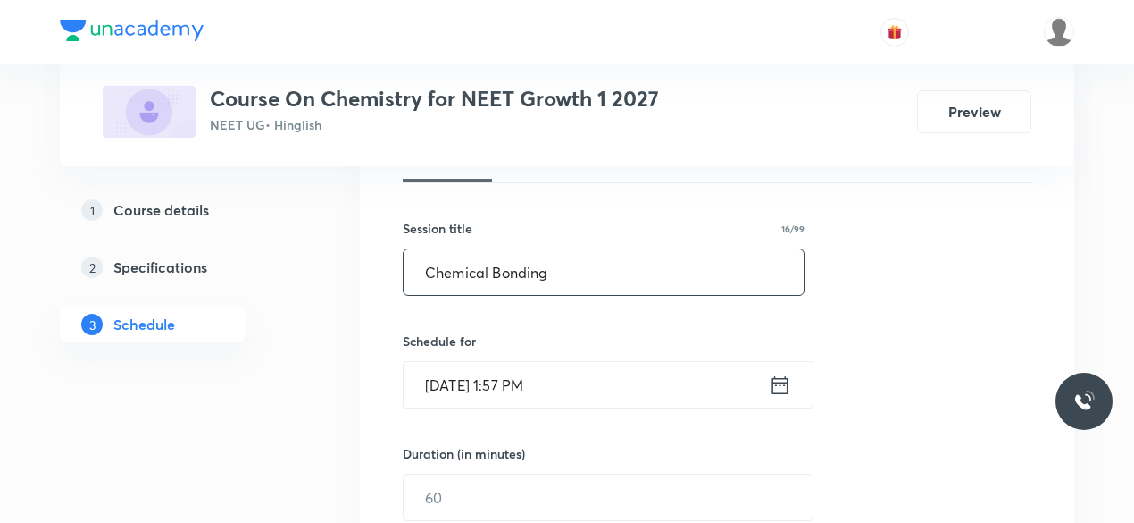
scroll to position [293, 0]
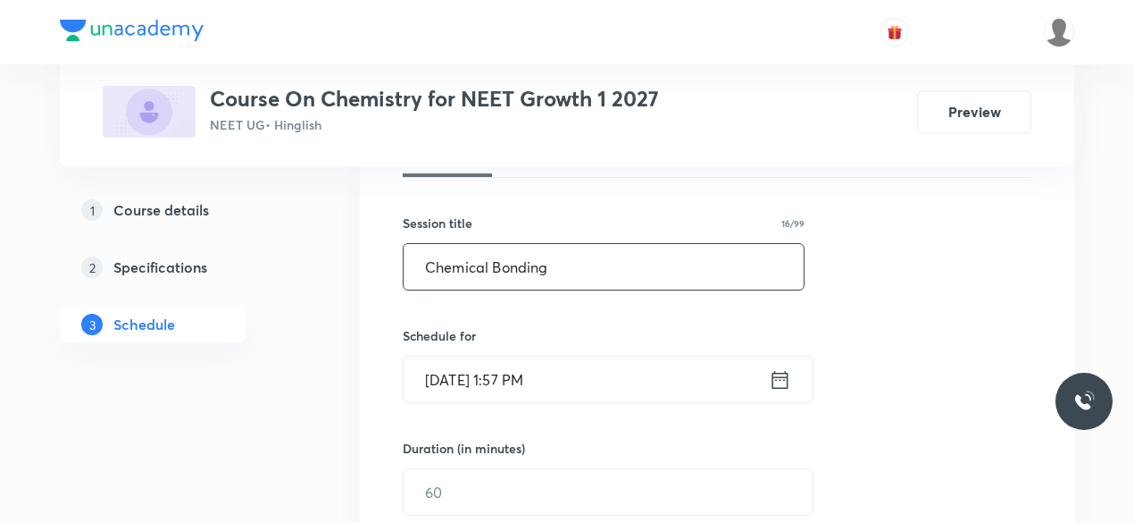
type input "Chemical Bonding"
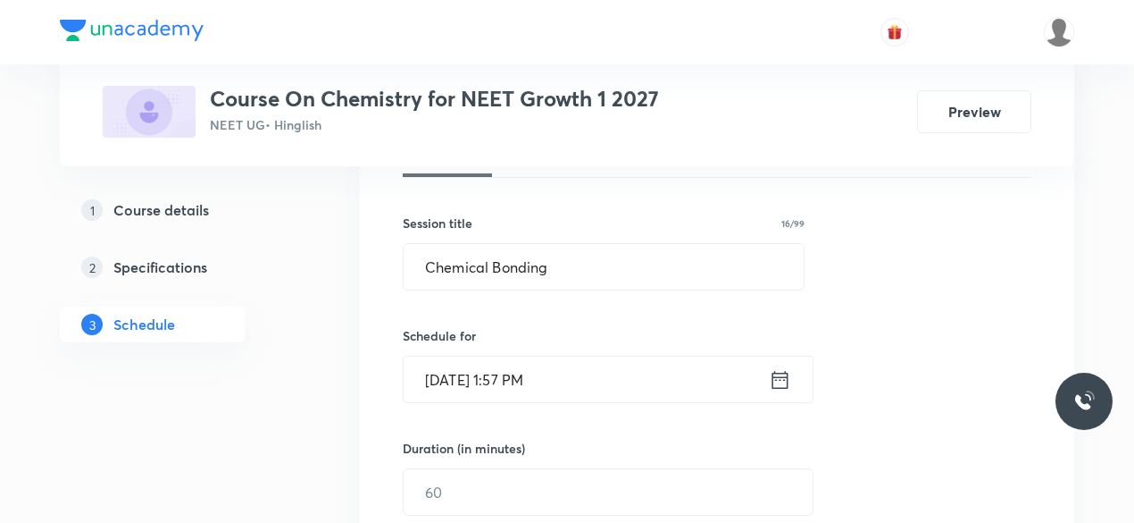
click at [786, 383] on icon at bounding box center [780, 379] width 22 height 25
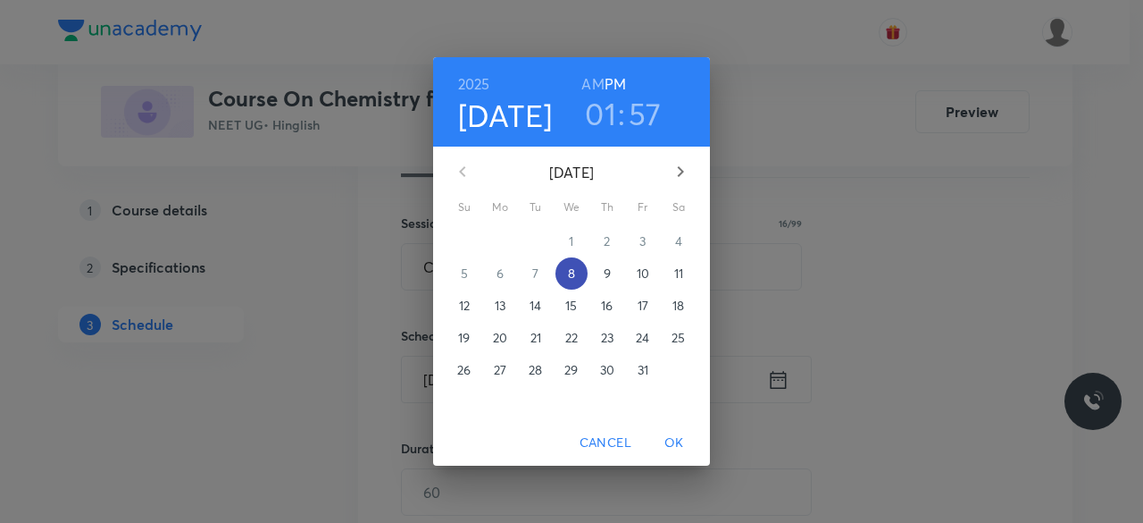
click at [572, 273] on p "8" at bounding box center [571, 273] width 7 height 18
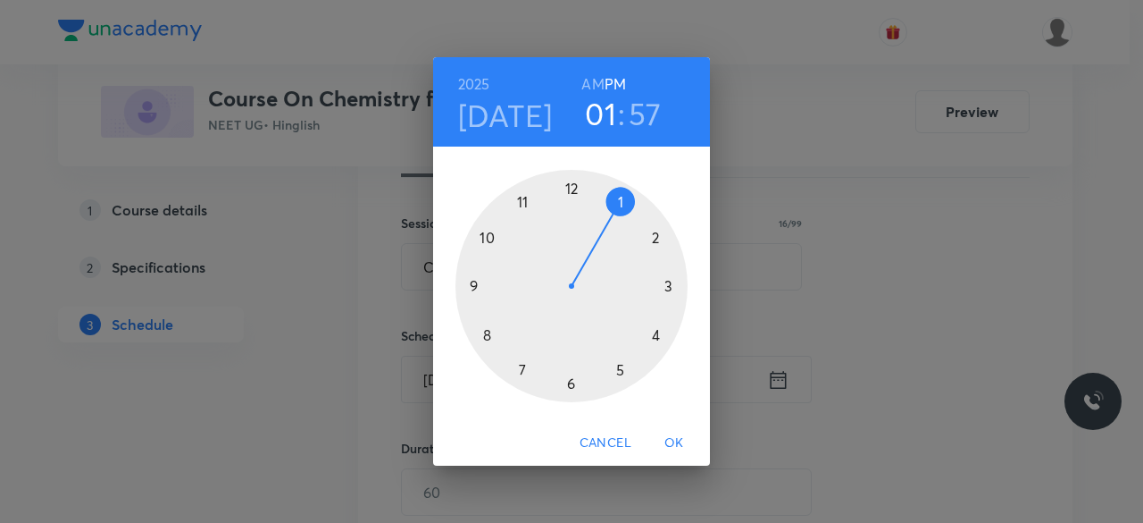
click at [620, 372] on div at bounding box center [572, 286] width 232 height 232
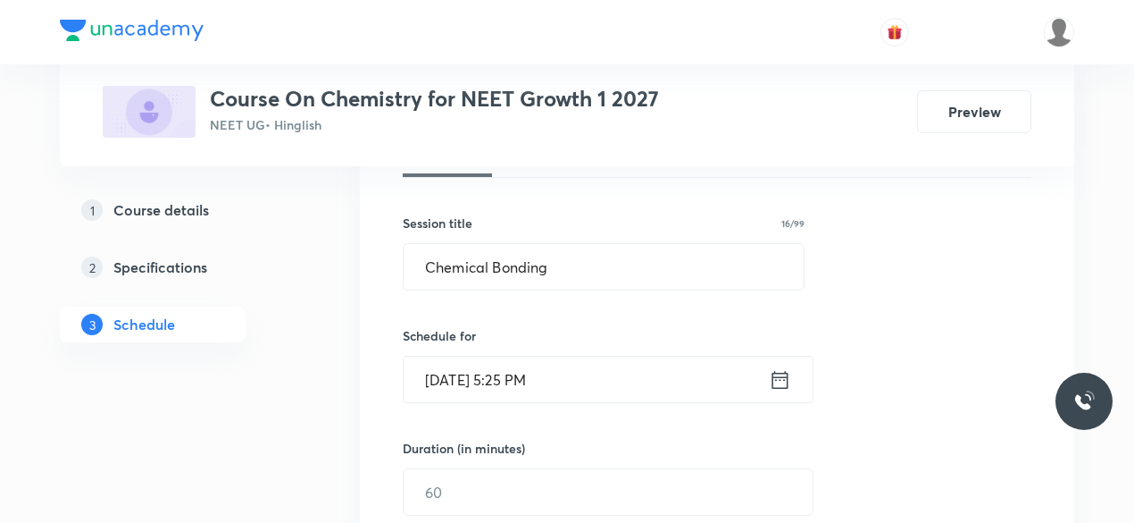
click at [782, 378] on icon at bounding box center [780, 379] width 22 height 25
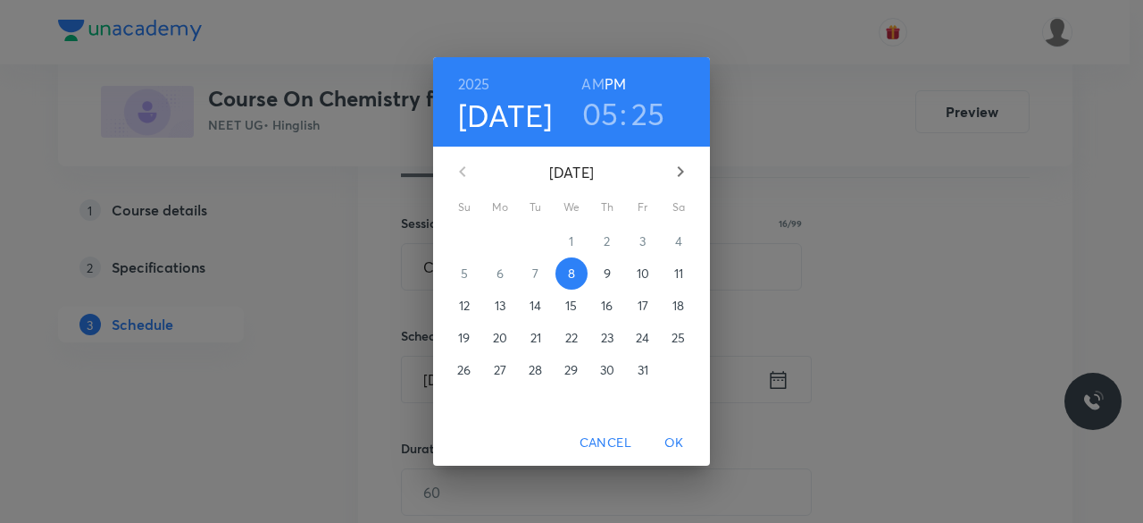
click at [593, 108] on h3 "05" at bounding box center [600, 114] width 37 height 38
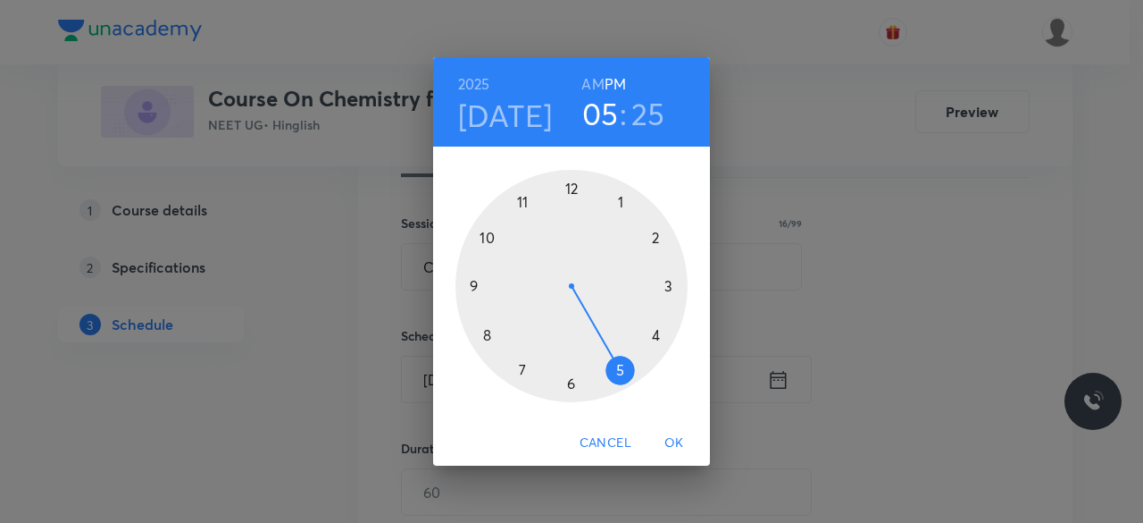
click at [641, 112] on h3 "25" at bounding box center [648, 114] width 34 height 38
click at [489, 332] on div at bounding box center [572, 286] width 232 height 232
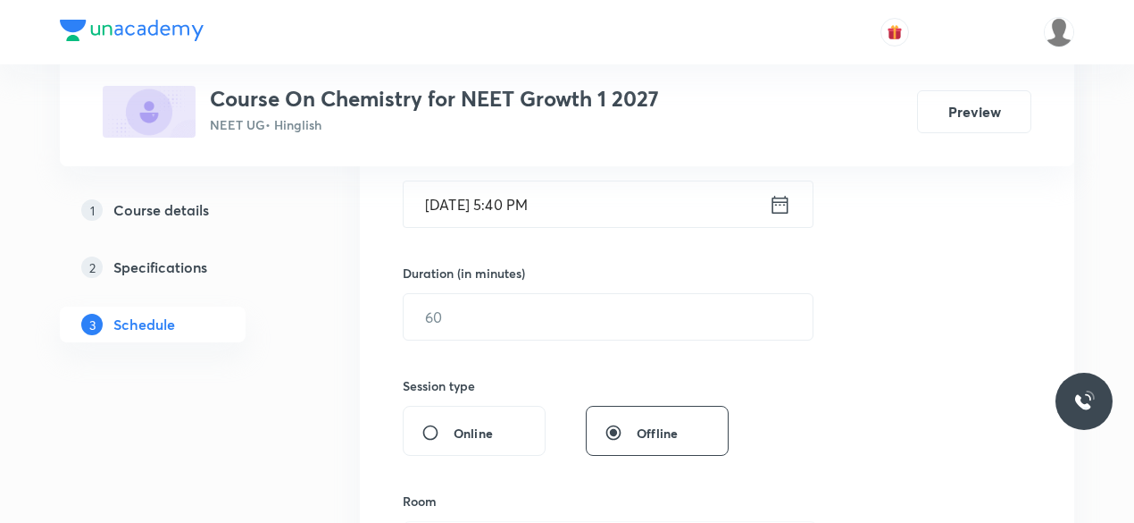
scroll to position [469, 0]
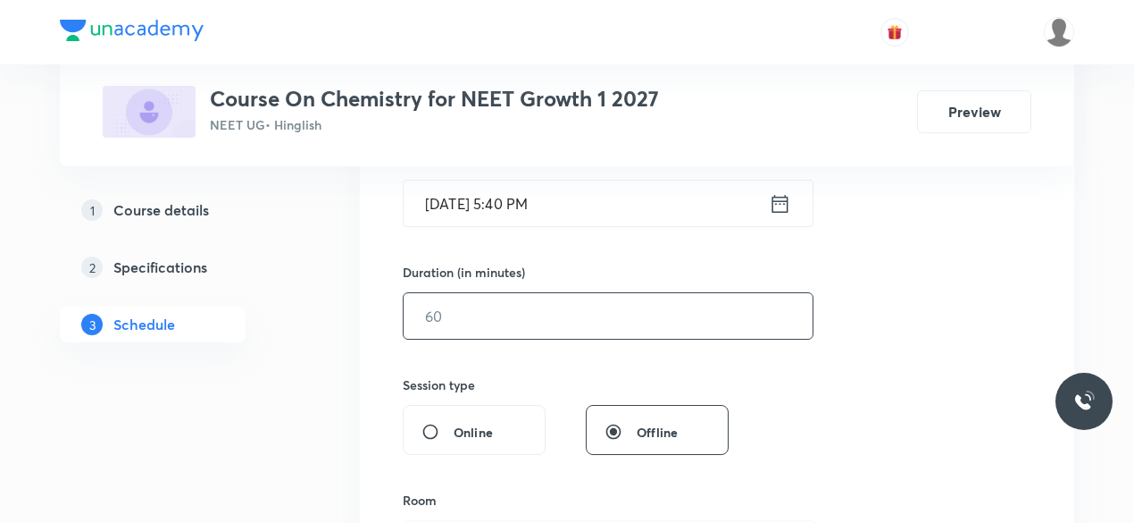
click at [495, 313] on input "text" at bounding box center [608, 316] width 409 height 46
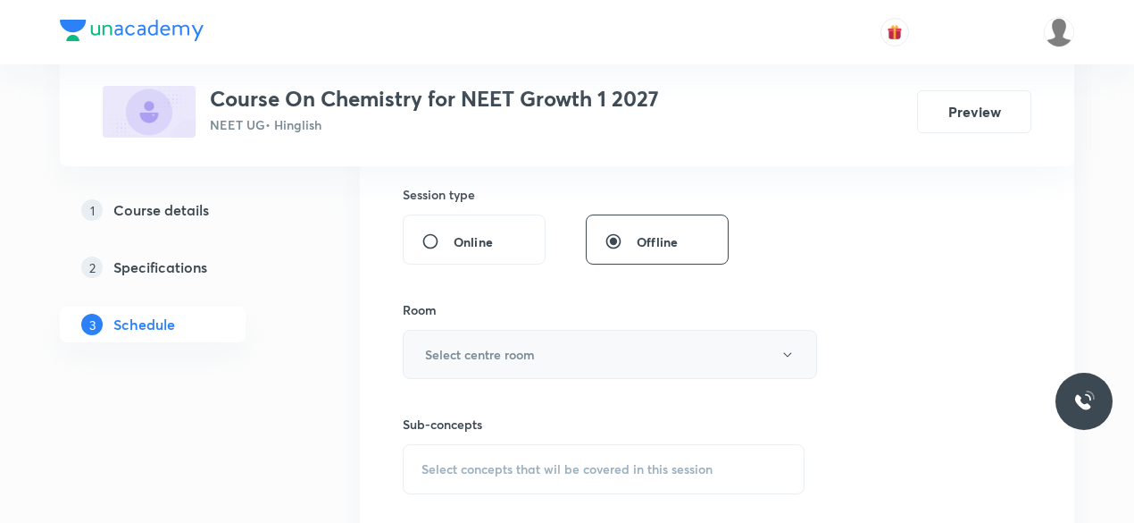
scroll to position [668, 0]
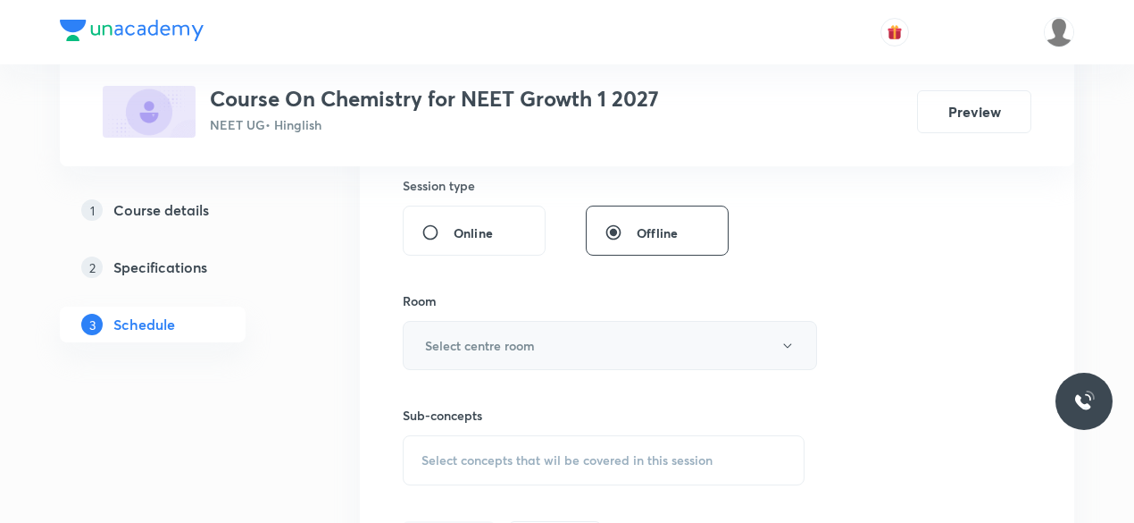
type input "75"
click at [559, 346] on button "Select centre room" at bounding box center [610, 345] width 414 height 49
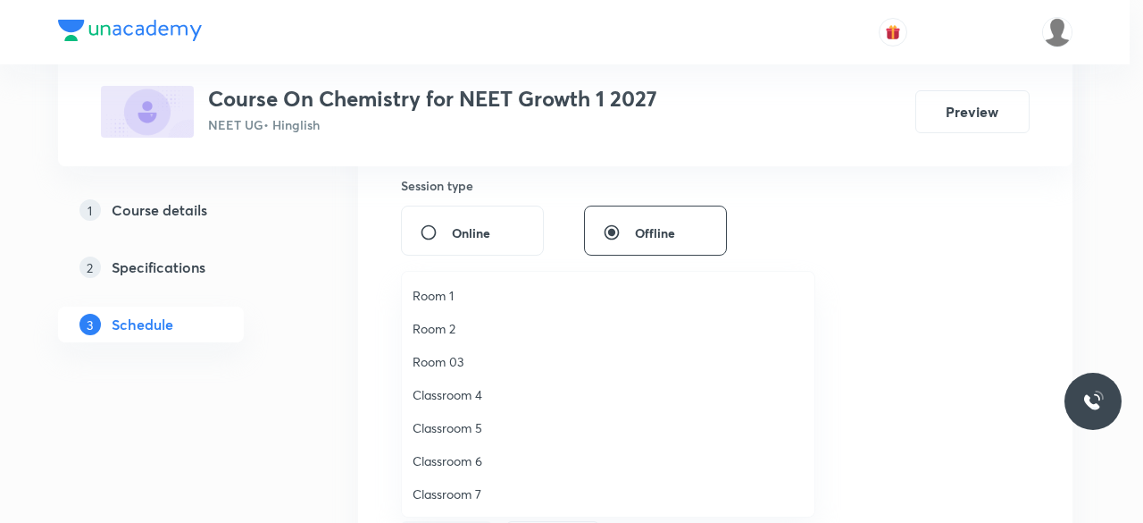
click at [477, 429] on span "Classroom 5" at bounding box center [608, 427] width 391 height 19
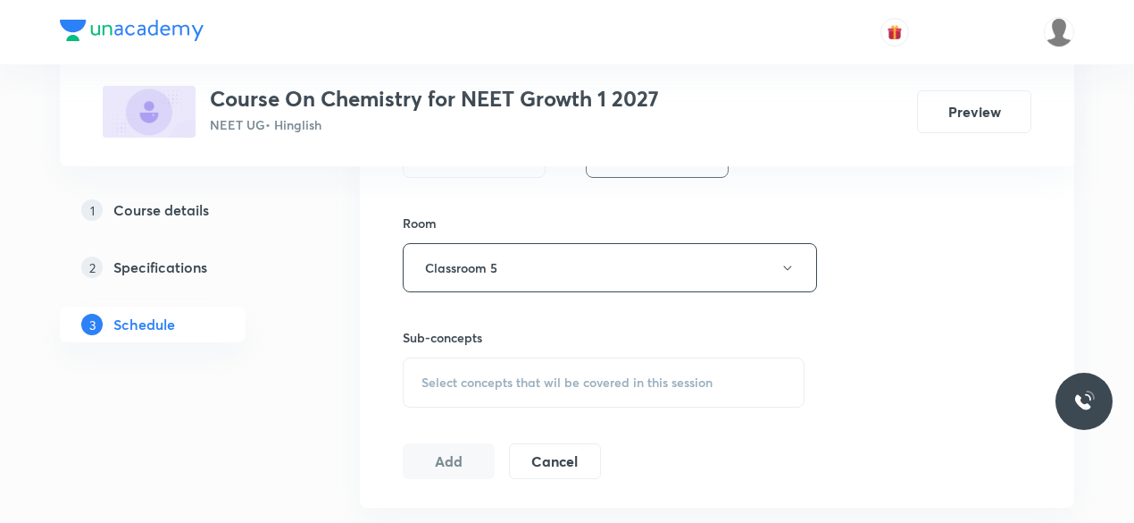
scroll to position [749, 0]
click at [427, 381] on span "Select concepts that wil be covered in this session" at bounding box center [567, 379] width 291 height 14
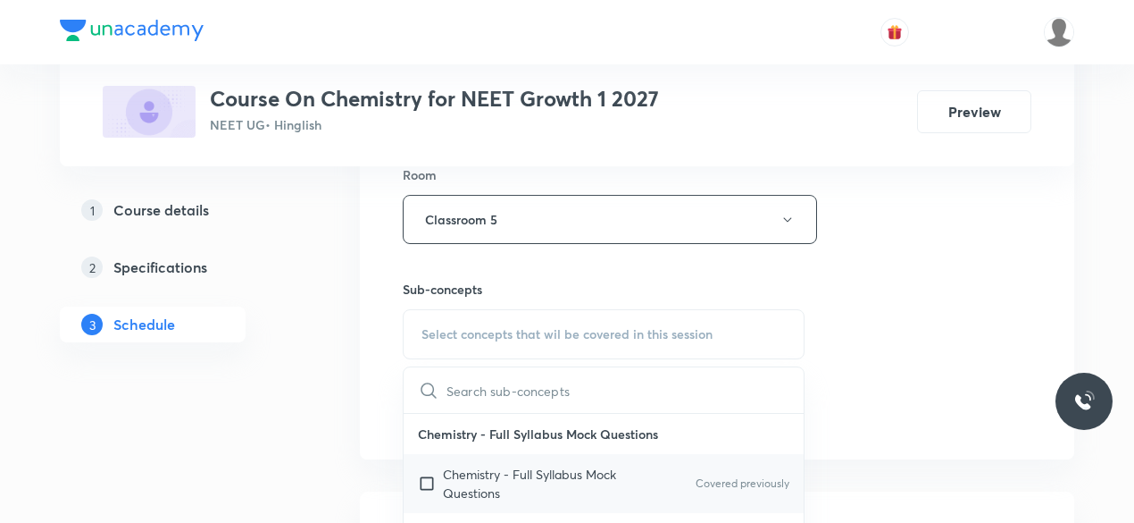
scroll to position [797, 0]
click at [427, 480] on input "checkbox" at bounding box center [430, 481] width 25 height 38
checkbox input "true"
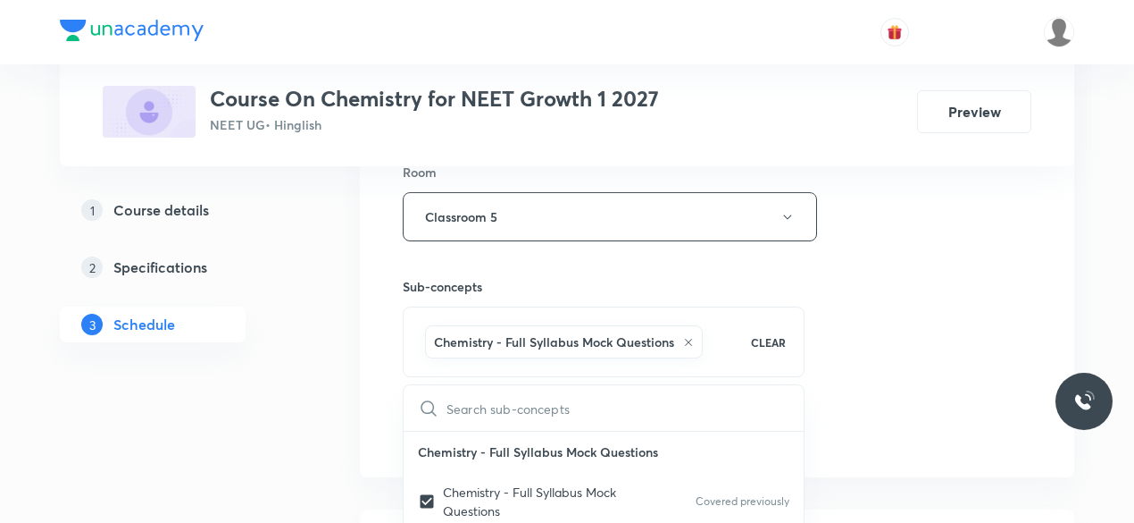
click at [381, 417] on div "Session 2 Live class Session title 16/99 Chemical Bonding ​ Schedule for Oct 8,…" at bounding box center [717, 19] width 715 height 916
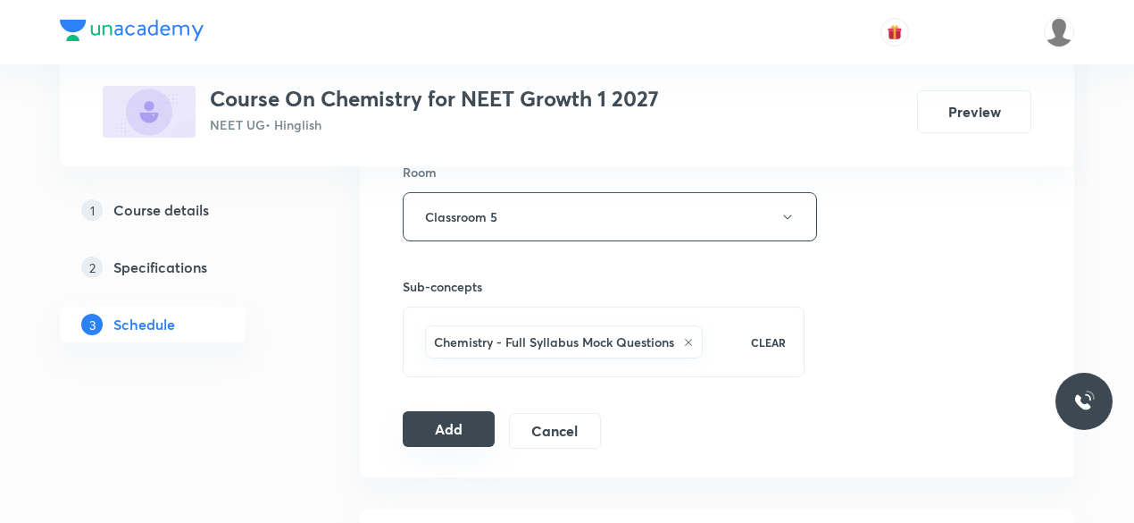
click at [443, 431] on button "Add" at bounding box center [449, 429] width 92 height 36
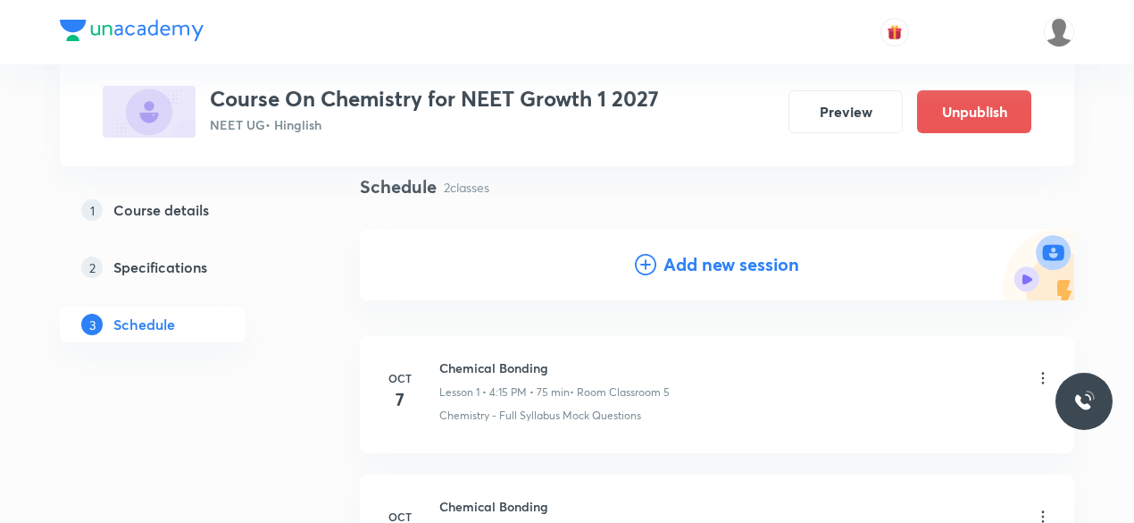
scroll to position [127, 0]
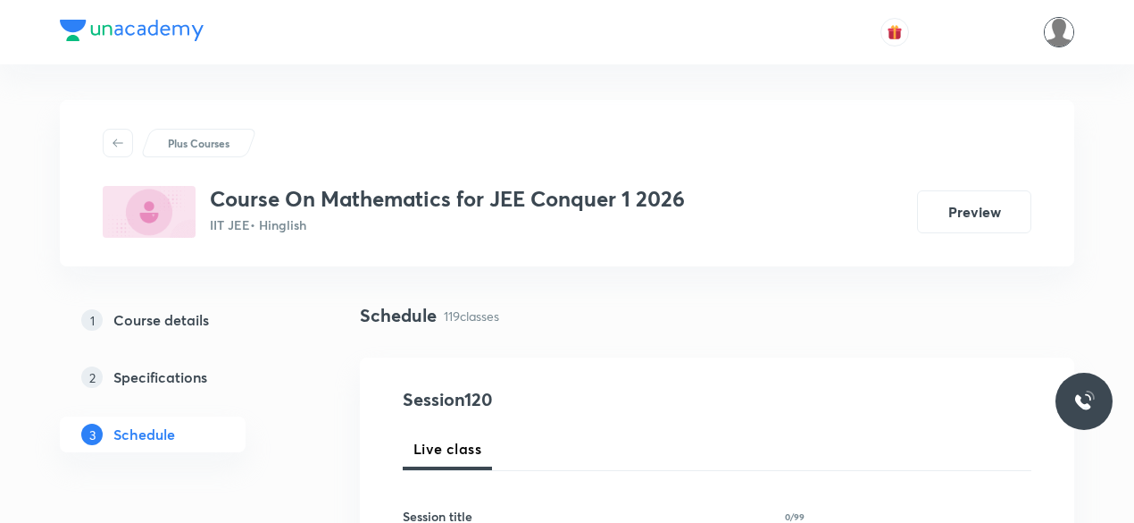
click at [1059, 37] on img at bounding box center [1059, 32] width 30 height 30
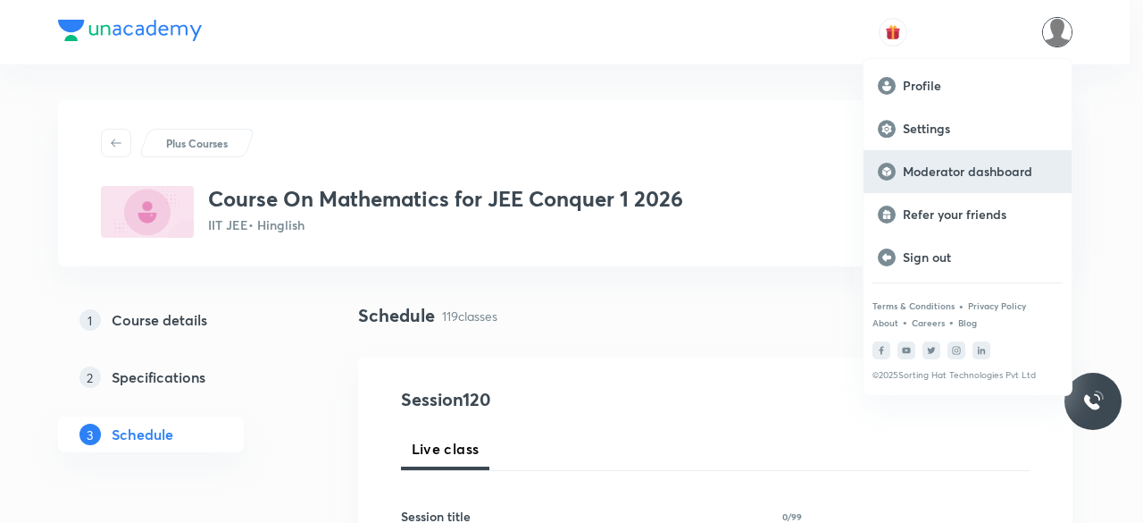
click at [981, 180] on div "Moderator dashboard" at bounding box center [968, 171] width 208 height 43
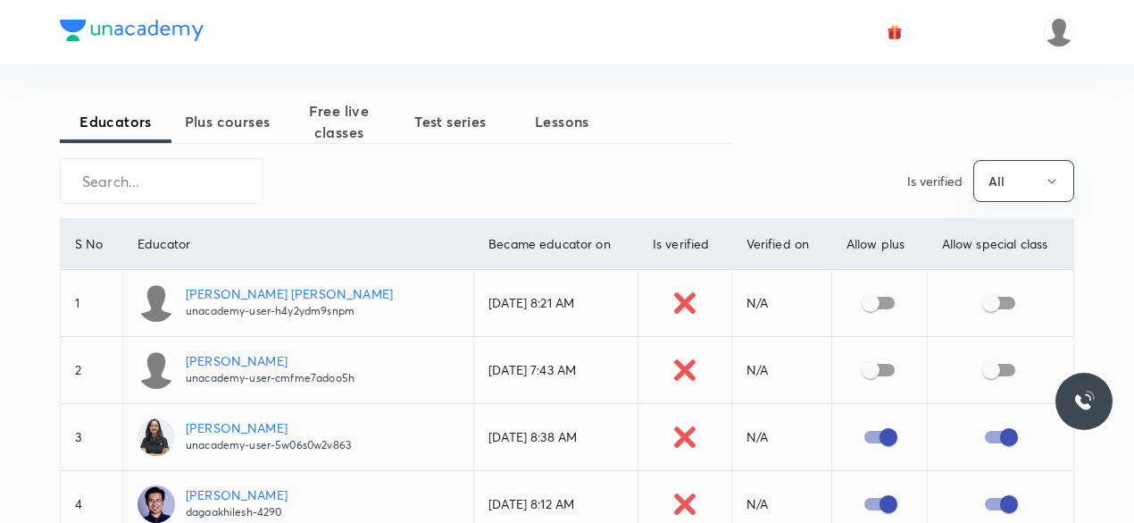
click at [238, 126] on span "Plus courses" at bounding box center [227, 121] width 112 height 21
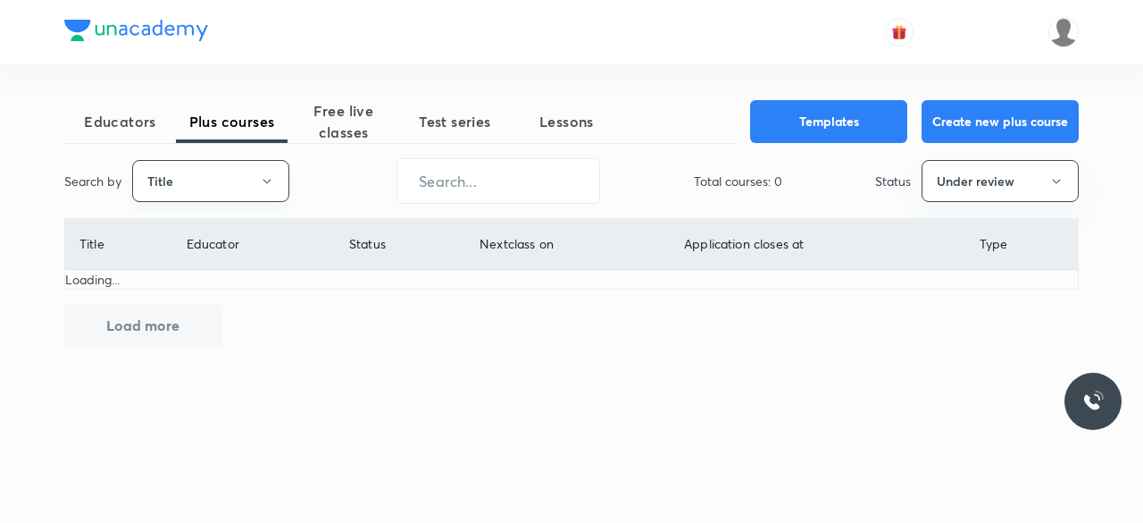
click at [266, 179] on icon "button" at bounding box center [267, 181] width 14 height 14
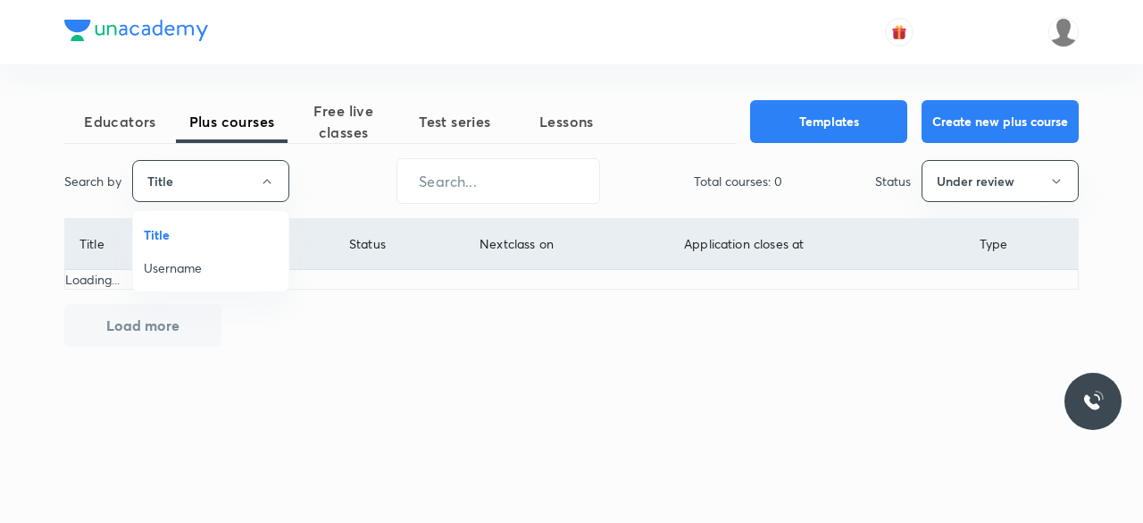
click at [192, 267] on span "Username" at bounding box center [211, 267] width 134 height 19
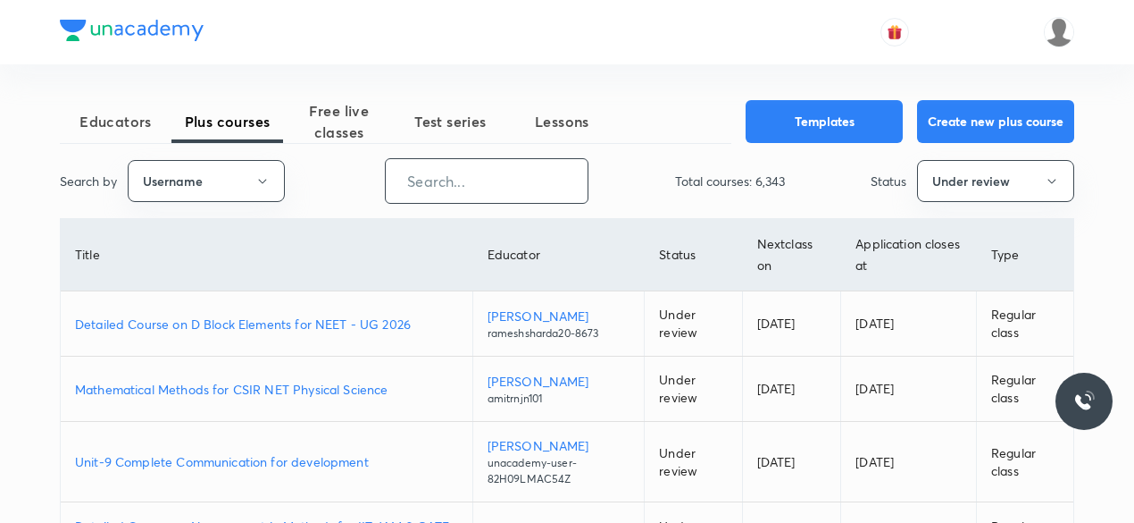
click at [425, 185] on input "text" at bounding box center [487, 181] width 202 height 46
paste input "WGAGD835SPU4"
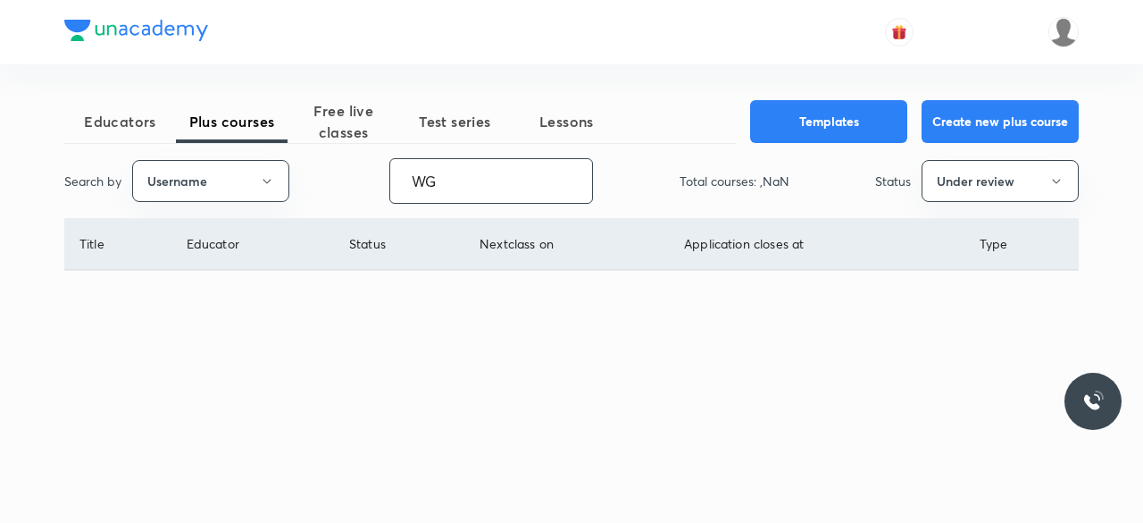
type input "W"
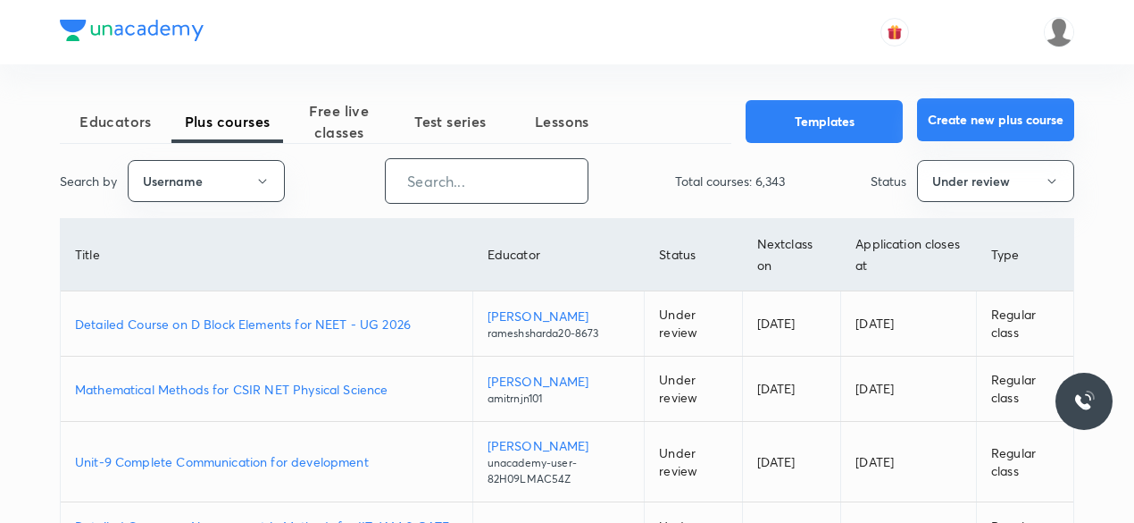
click at [1041, 126] on button "Create new plus course" at bounding box center [995, 119] width 157 height 43
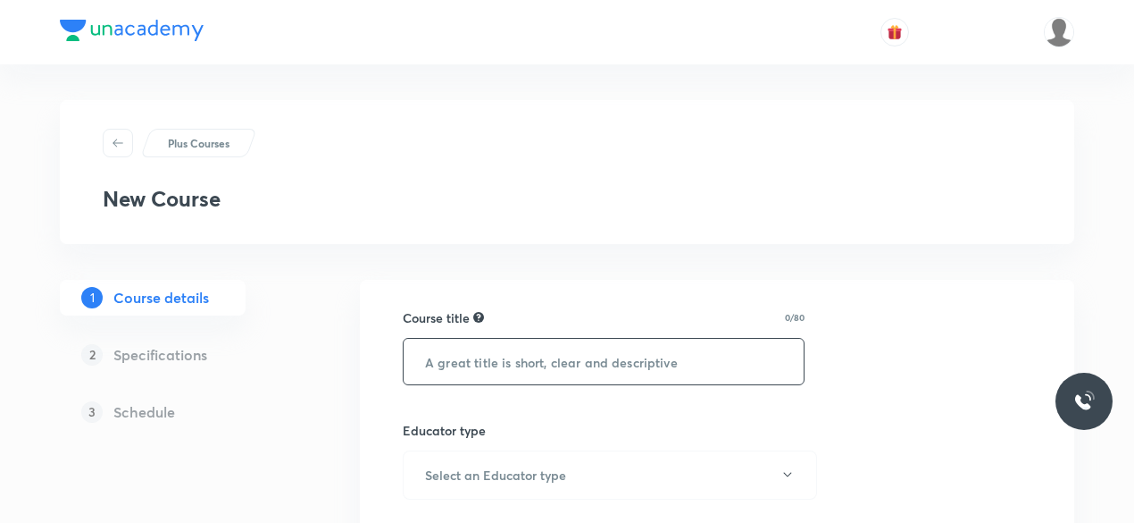
click at [464, 374] on input "text" at bounding box center [604, 362] width 400 height 46
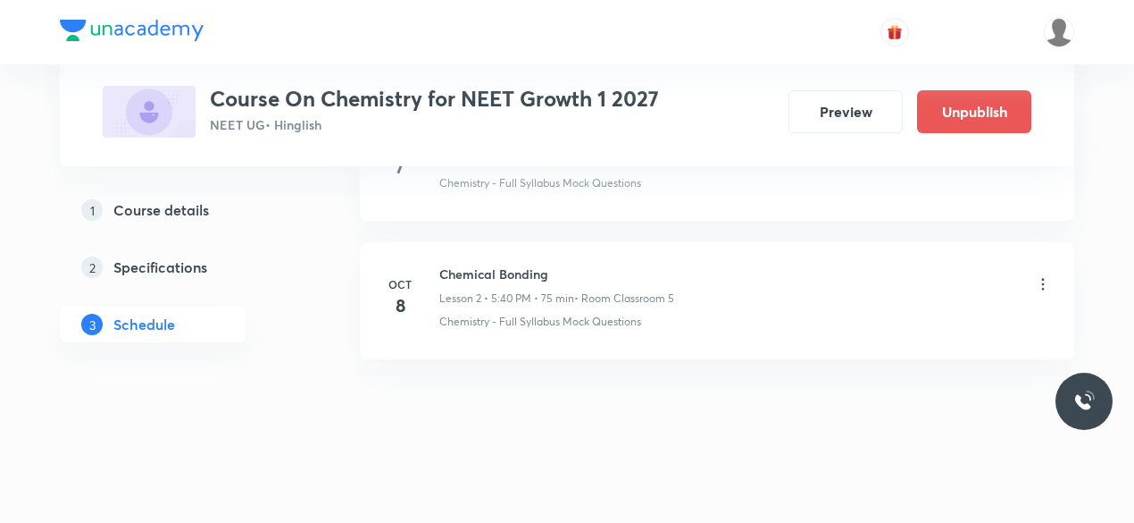
click at [1046, 282] on icon at bounding box center [1043, 284] width 18 height 18
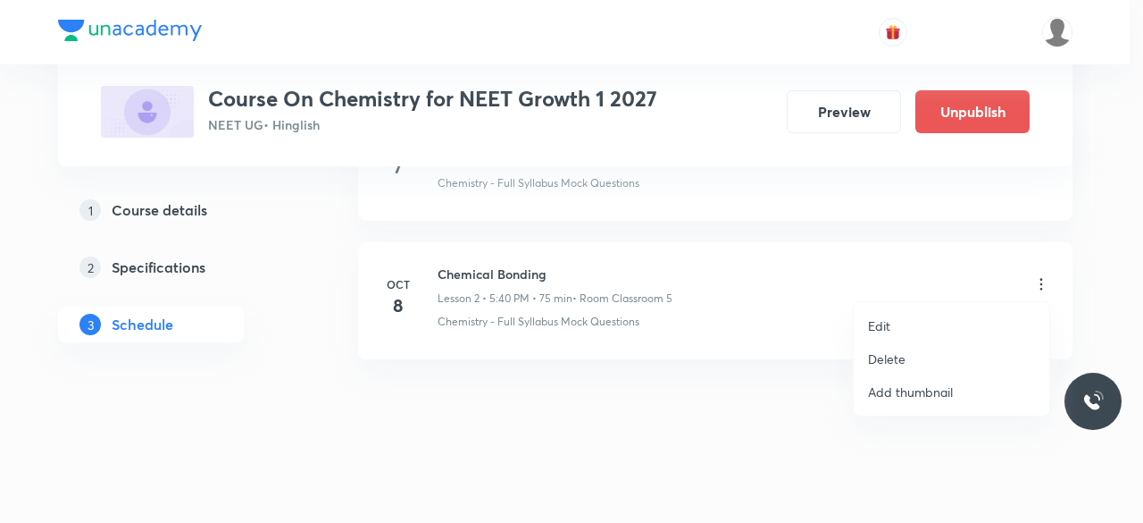
click at [891, 324] on li "Edit" at bounding box center [952, 325] width 196 height 33
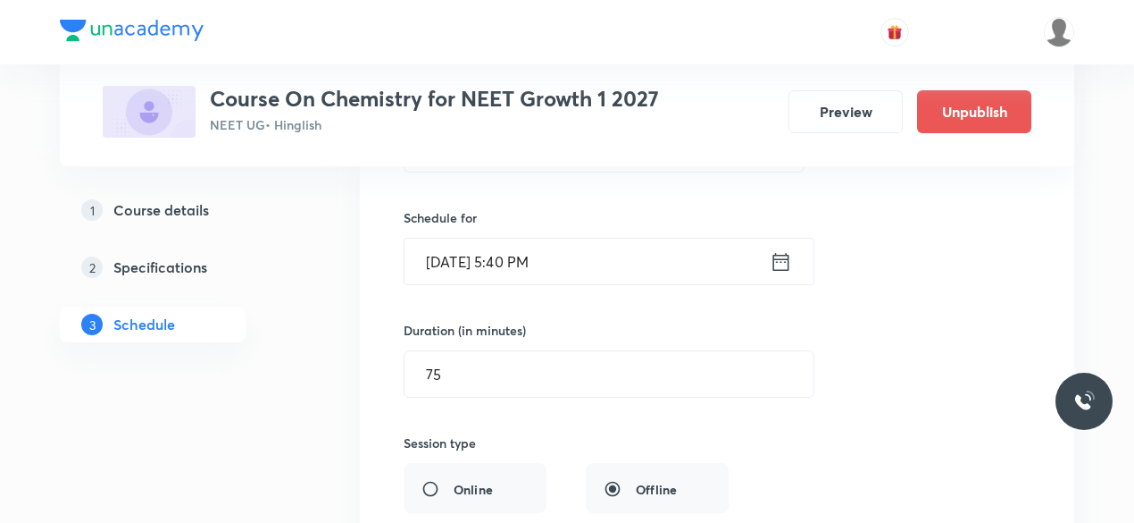
scroll to position [546, 0]
click at [782, 264] on icon at bounding box center [781, 262] width 22 height 25
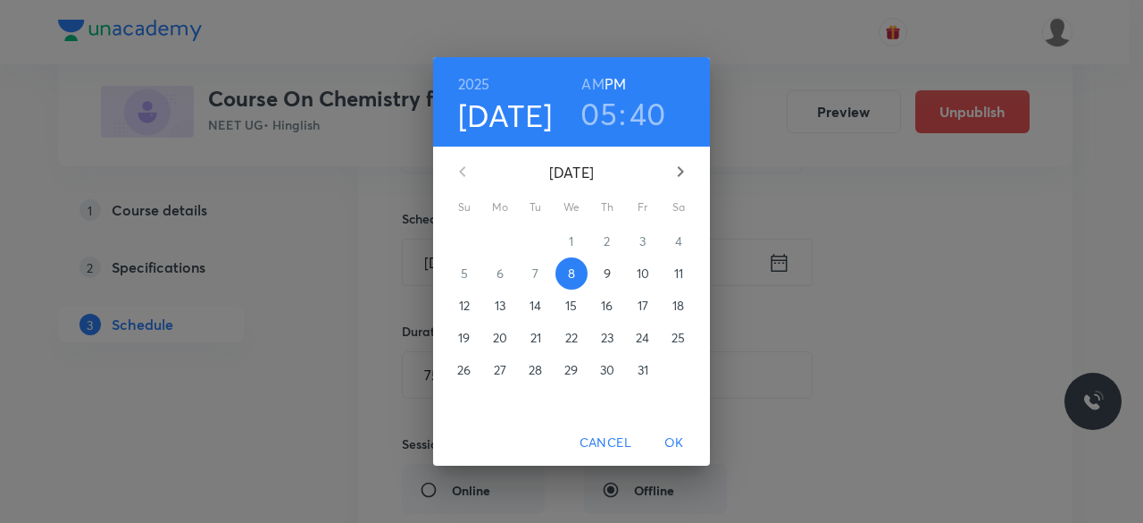
click at [600, 114] on h3 "05" at bounding box center [599, 114] width 37 height 38
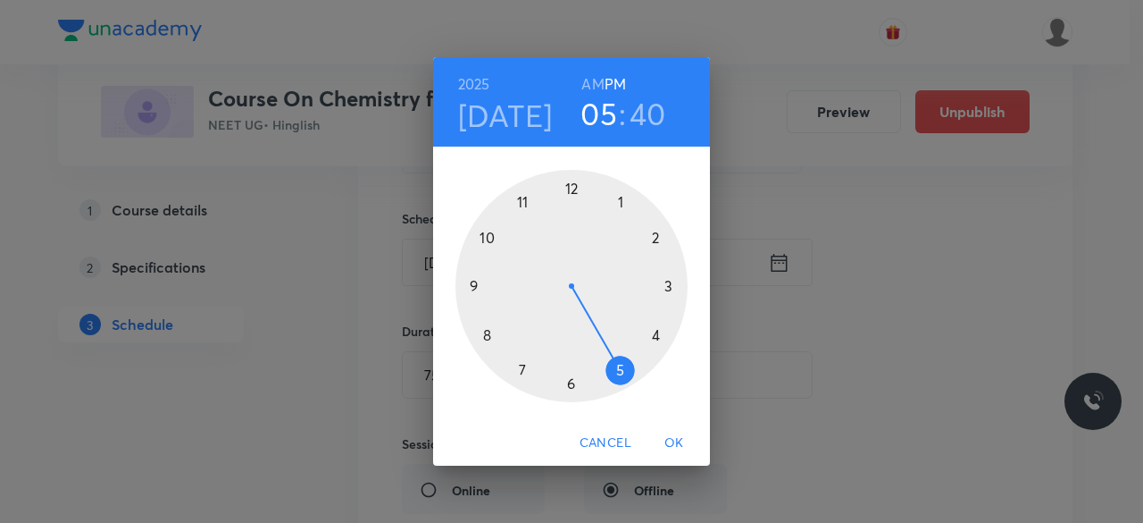
click at [656, 333] on div at bounding box center [572, 286] width 232 height 232
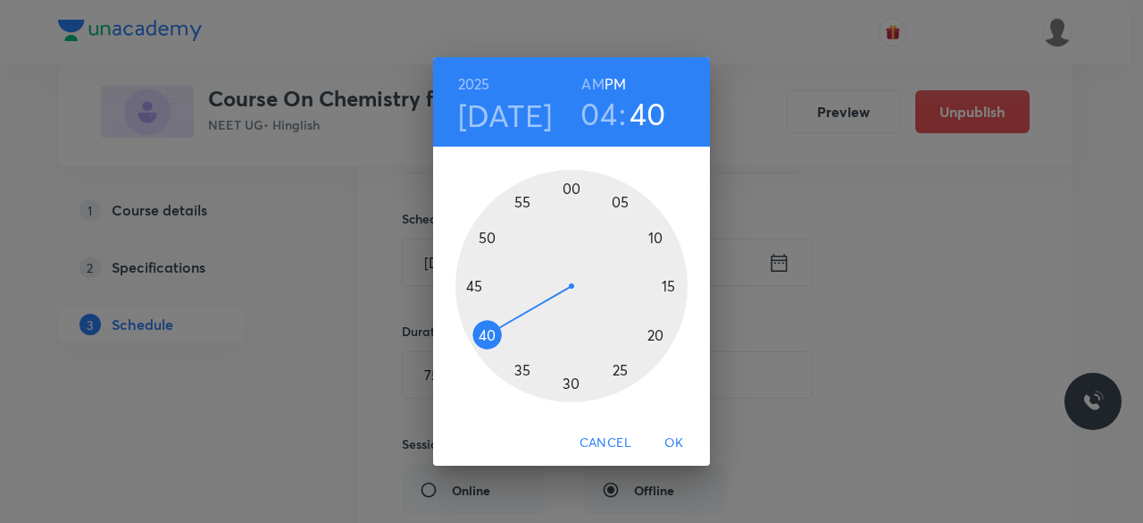
click at [670, 289] on div at bounding box center [572, 286] width 232 height 232
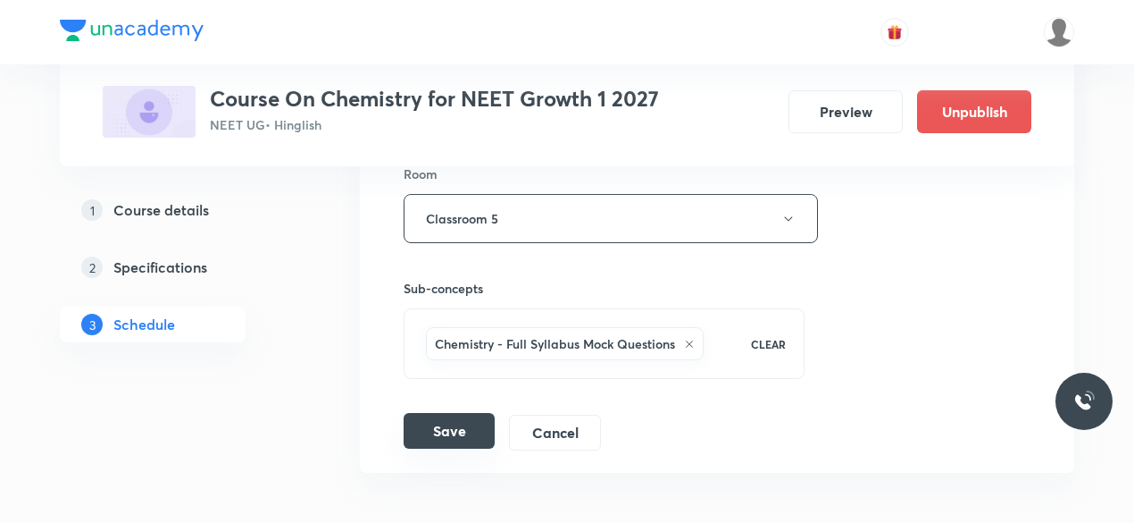
scroll to position [937, 0]
click at [469, 428] on button "Save" at bounding box center [449, 428] width 91 height 36
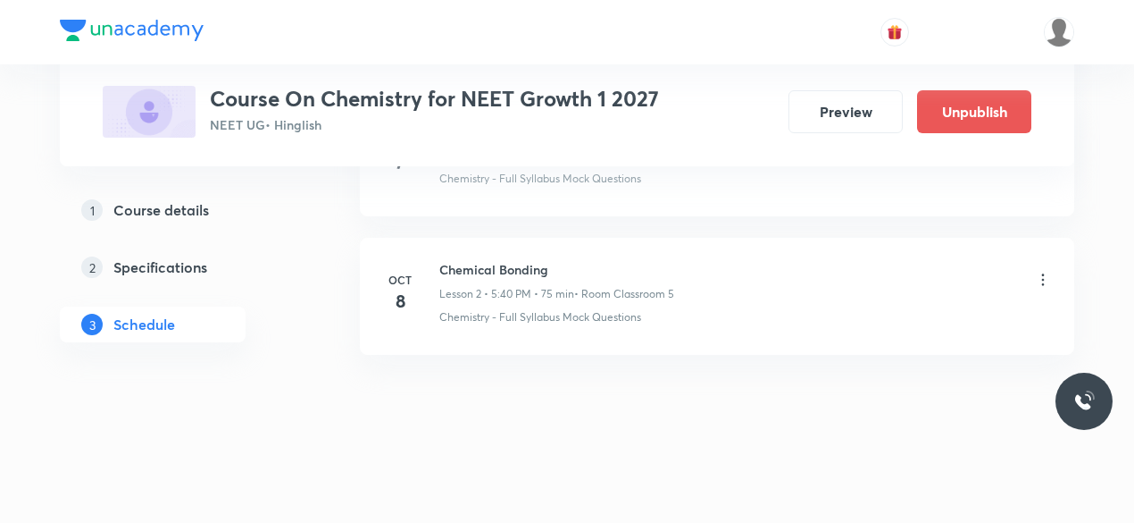
scroll to position [364, 0]
